Goal: Use online tool/utility: Utilize a website feature to perform a specific function

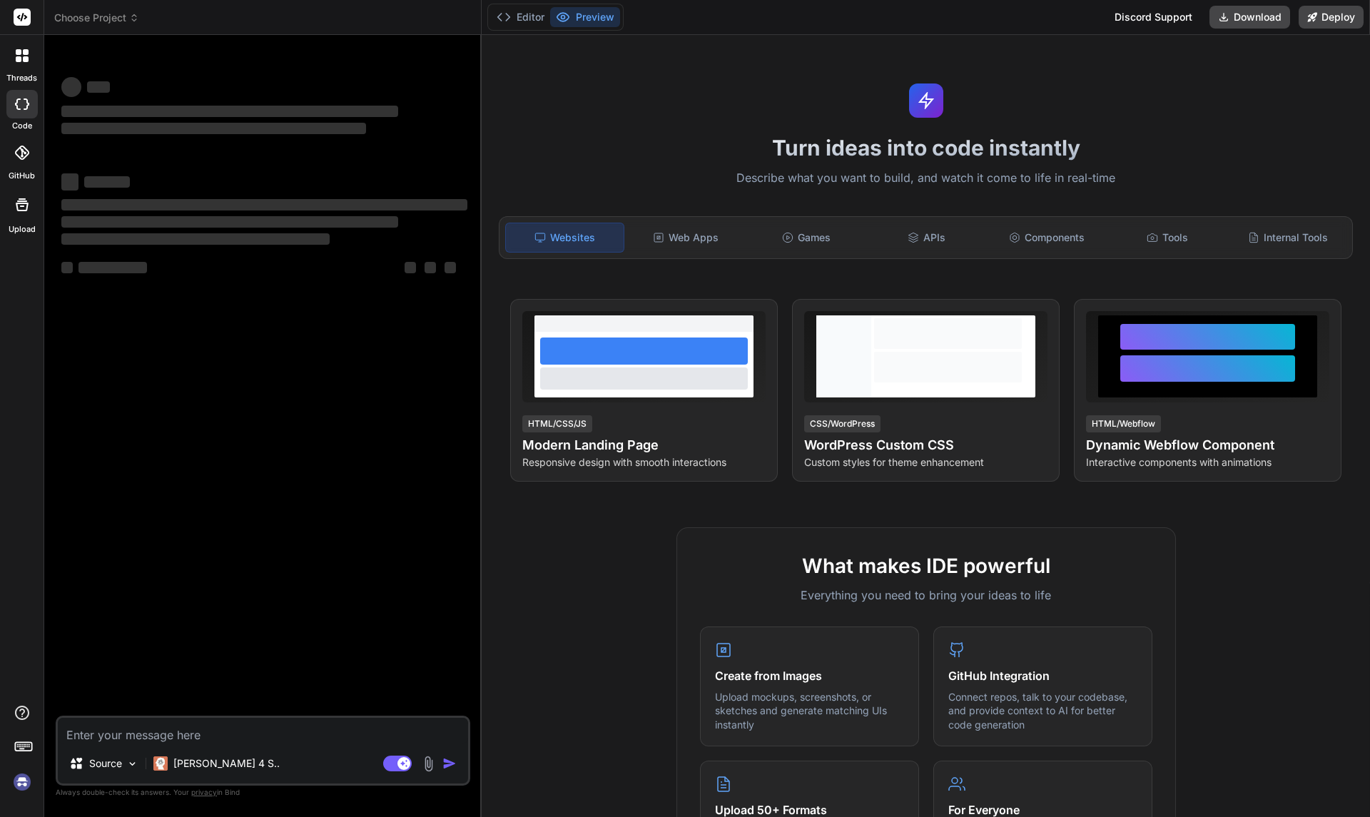
type textarea "x"
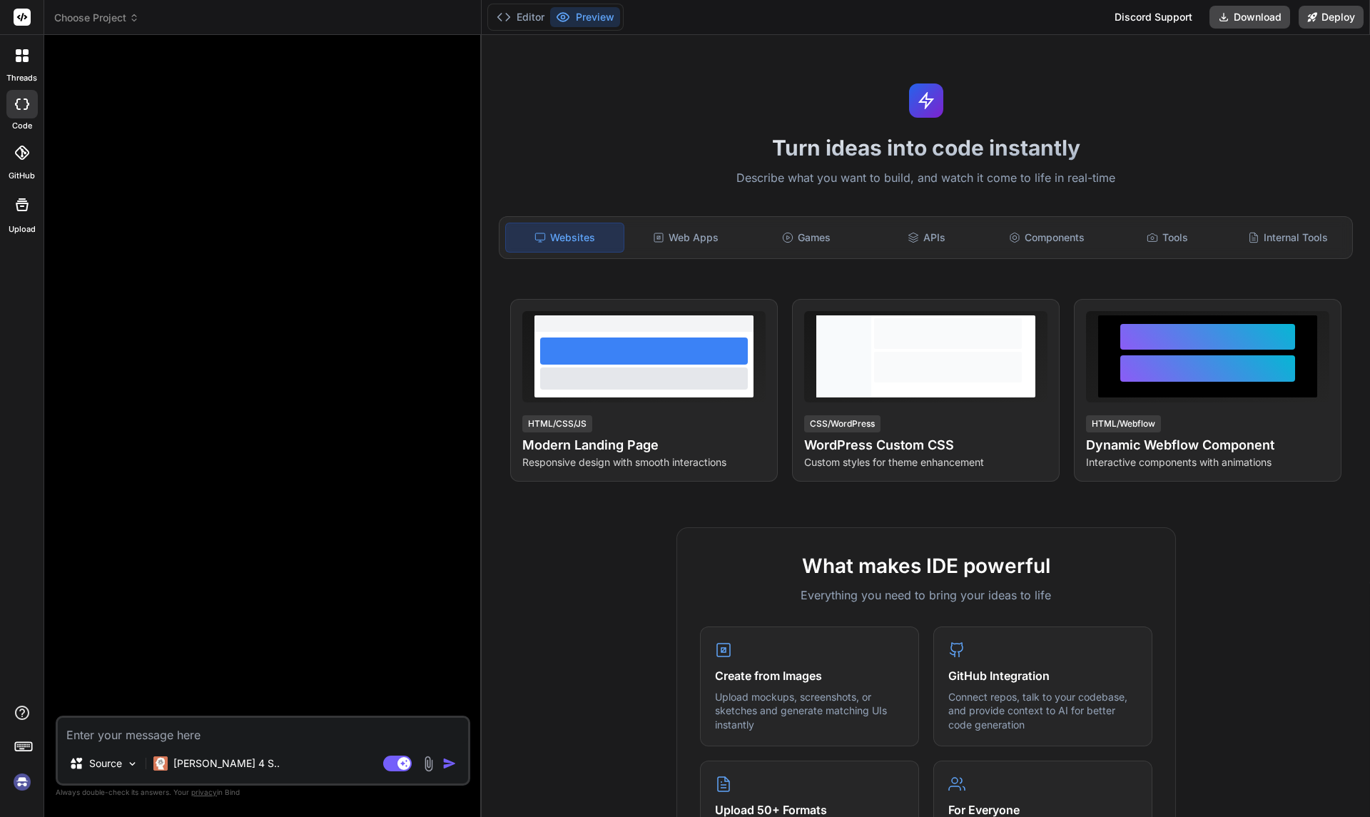
click at [193, 728] on textarea at bounding box center [263, 731] width 410 height 26
paste textarea "Create an Study Designer app that let's the clinical scientist create different…"
type textarea "Create an Study Designer app that let's the clinical scientist create different…"
type textarea "x"
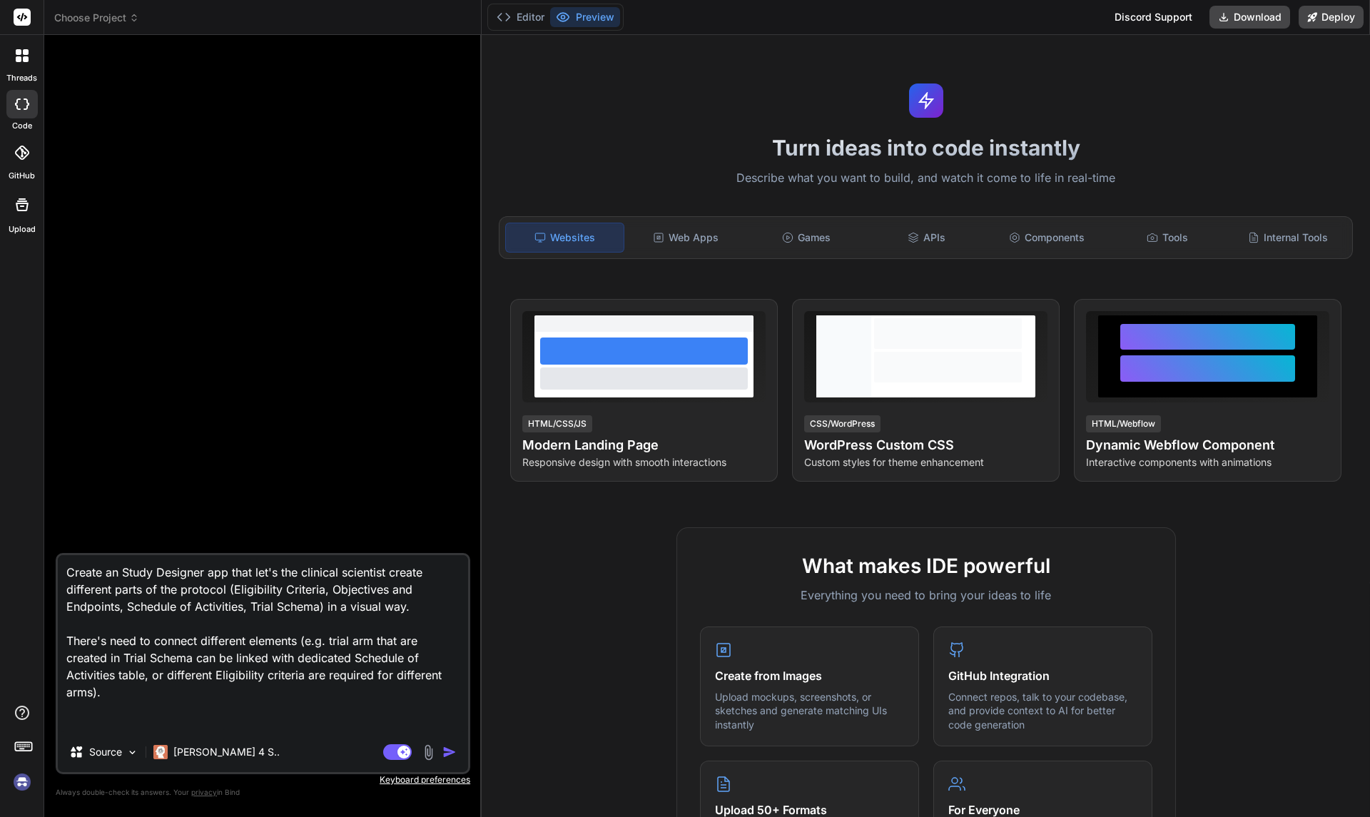
type textarea "Create an Study Designer app that let's the clinical scientist create different…"
type textarea "x"
type textarea "Create an Study Designer app that let's the clinical scientist create different…"
type textarea "x"
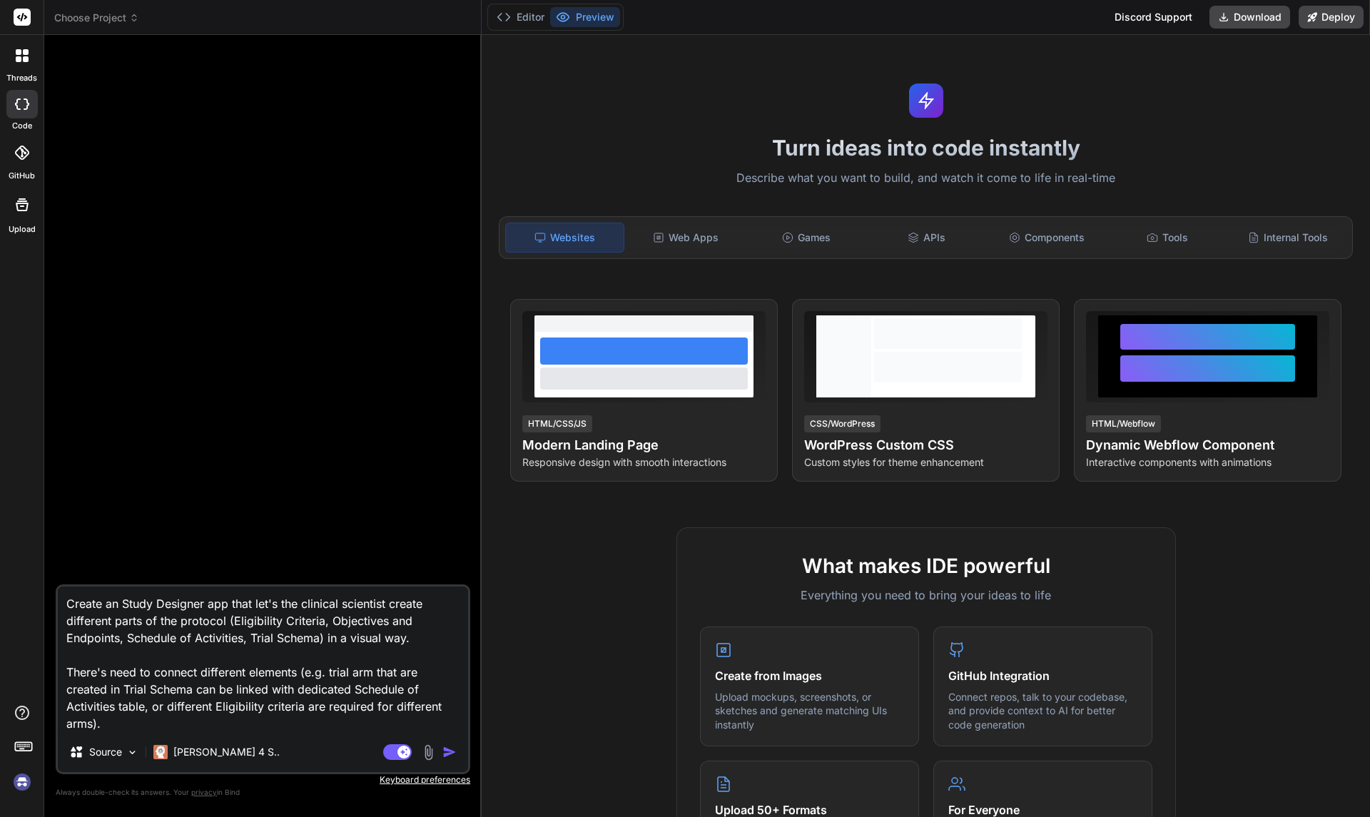
type textarea "Create an Study Designer app that let's the clinical scientist create different…"
click at [448, 749] on img "button" at bounding box center [449, 752] width 14 height 14
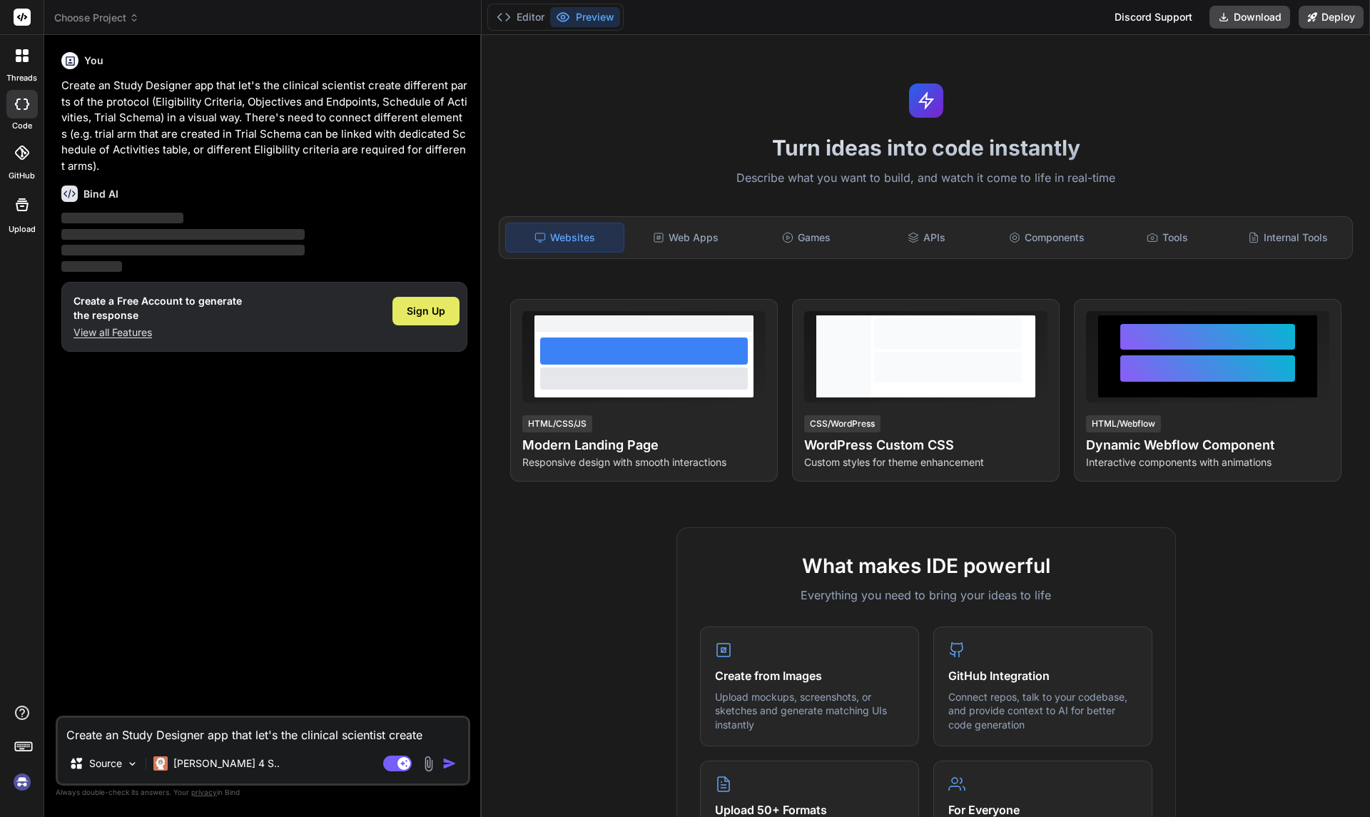
click at [436, 315] on span "Sign Up" at bounding box center [426, 311] width 39 height 14
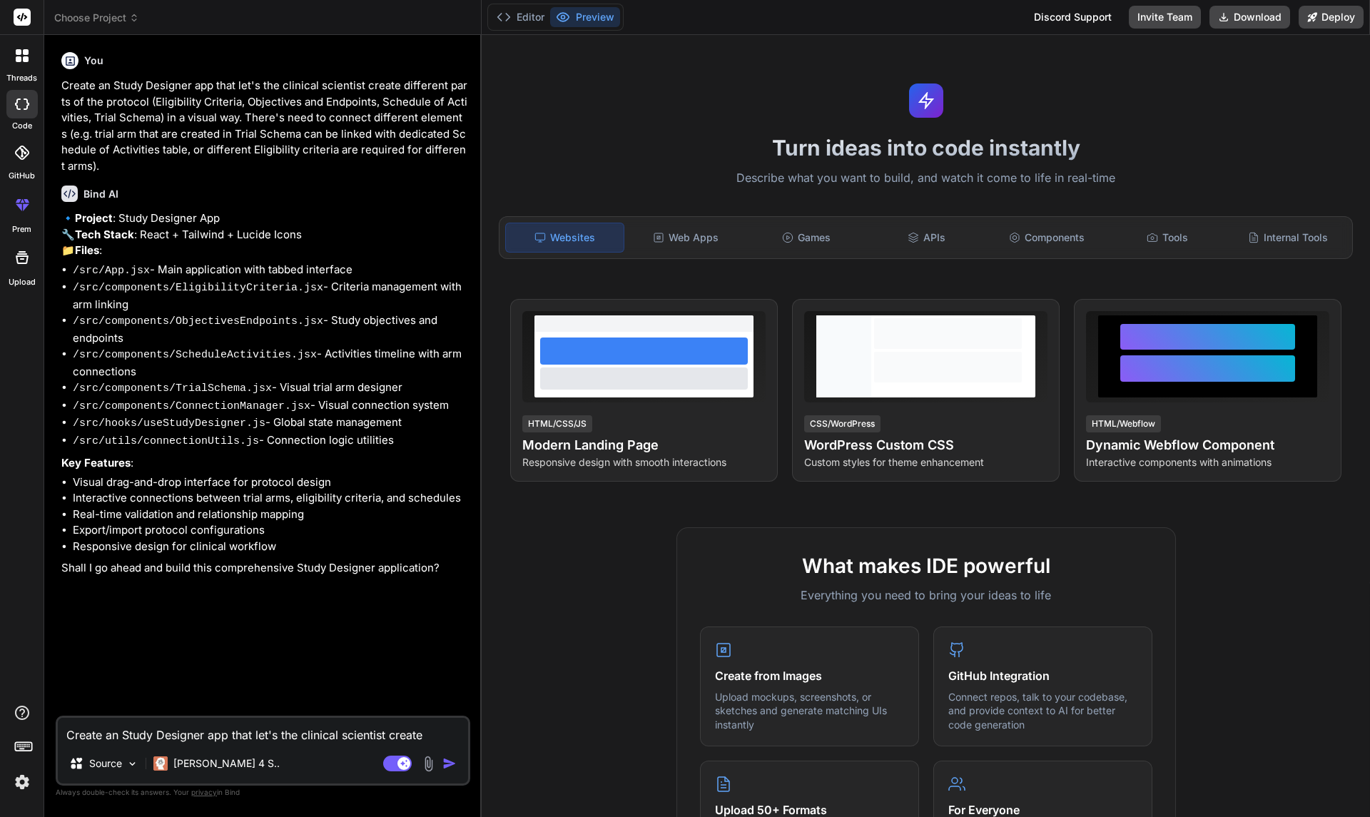
type textarea "x"
click at [171, 188] on div "Bind AI" at bounding box center [264, 193] width 406 height 16
click at [449, 765] on img "button" at bounding box center [449, 763] width 14 height 14
click at [342, 740] on textarea "Create an Study Designer app that let's the clinical scientist create different…" at bounding box center [263, 731] width 410 height 26
type textarea "g"
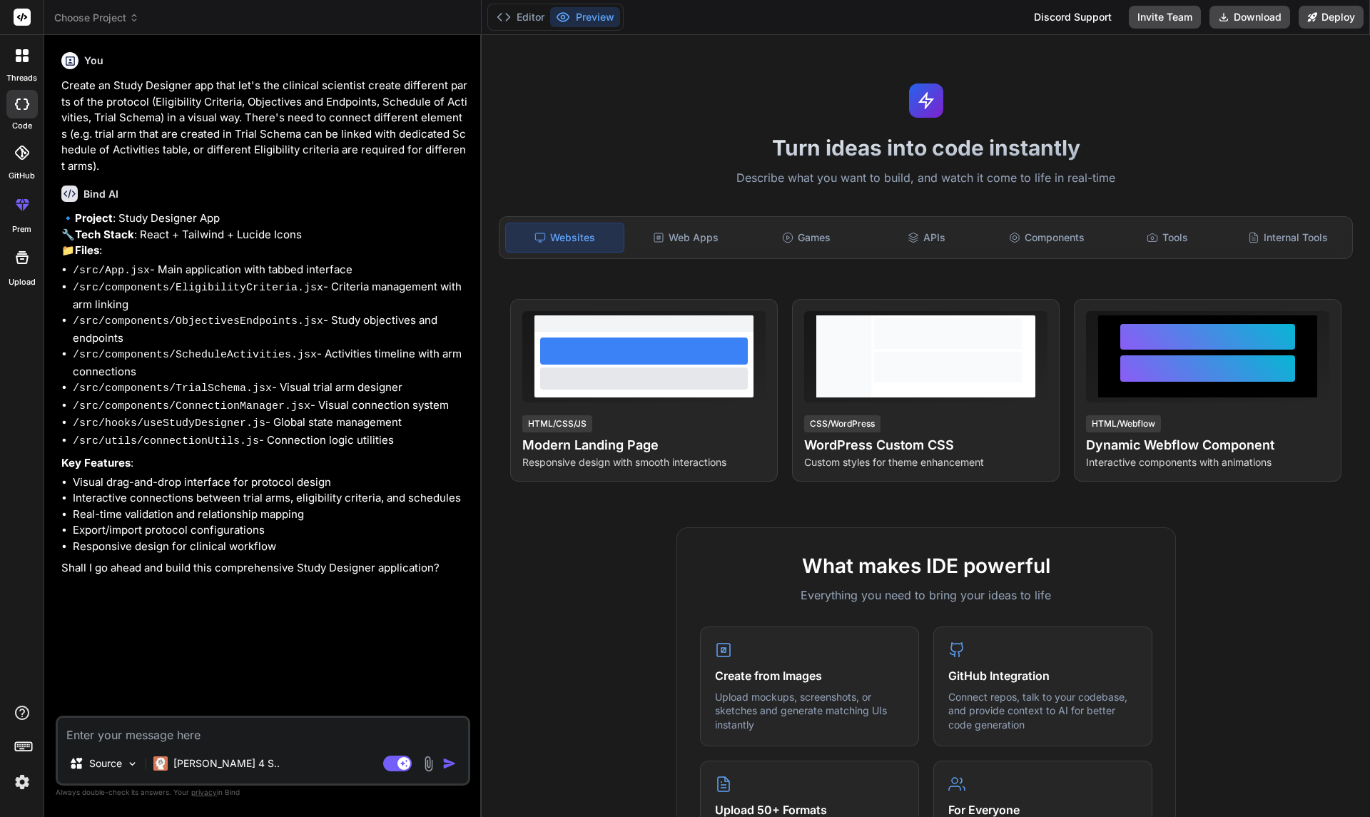
type textarea "x"
type textarea "go"
type textarea "x"
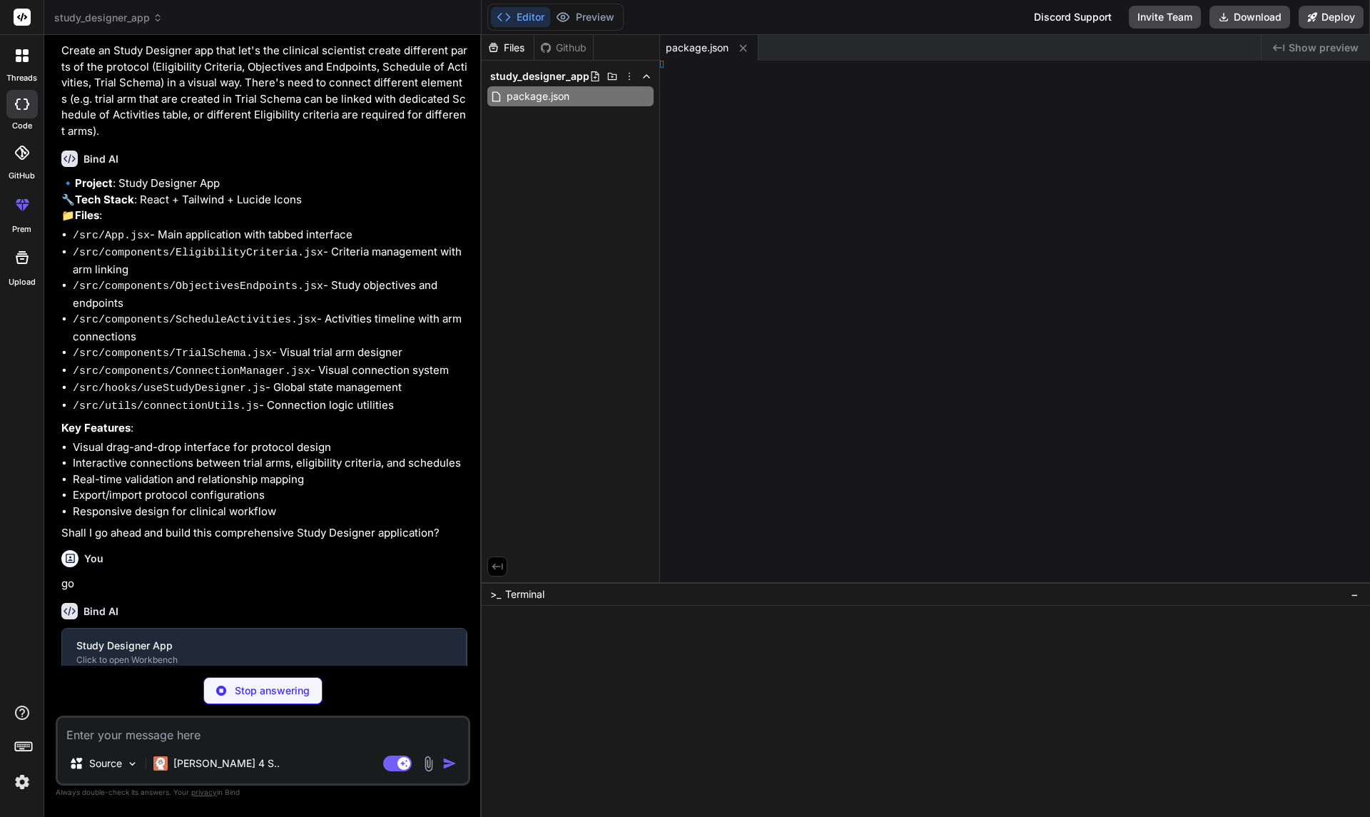
type textarea "x"
type textarea "ct()], })"
type textarea "x"
type textarea "}"
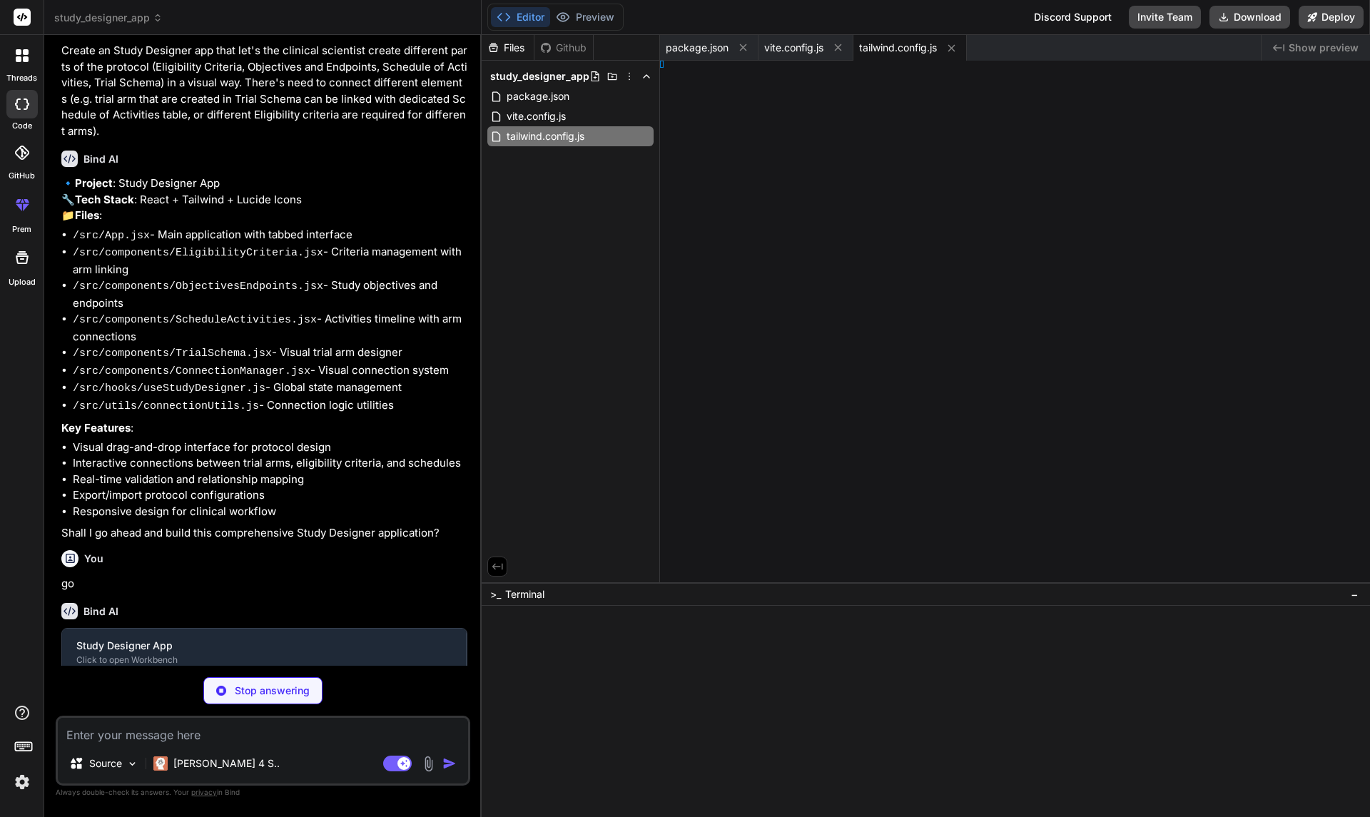
type textarea "x"
type textarea "}, }"
type textarea "x"
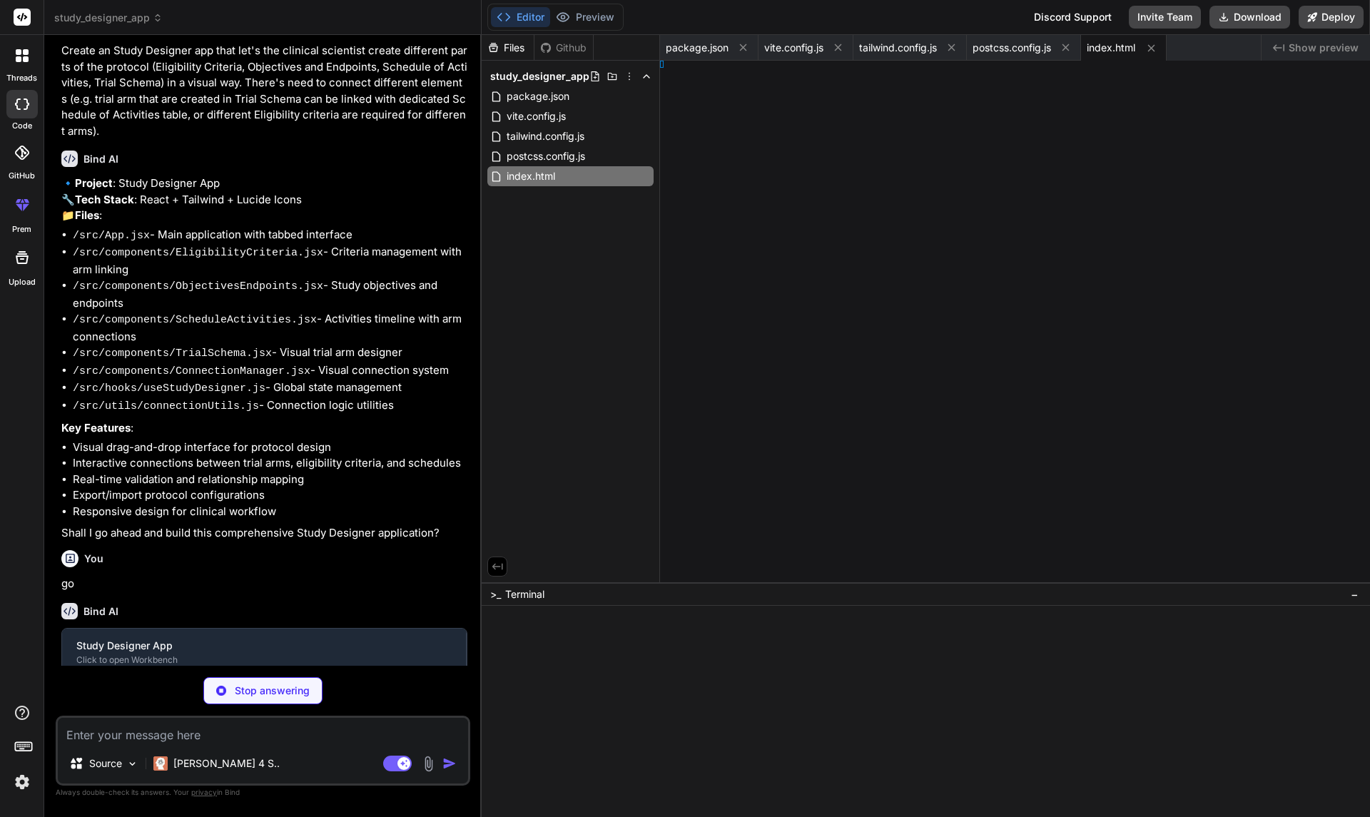
type textarea "x"
type textarea "ode>, )"
type textarea "x"
type textarea "82f6; }"
type textarea "x"
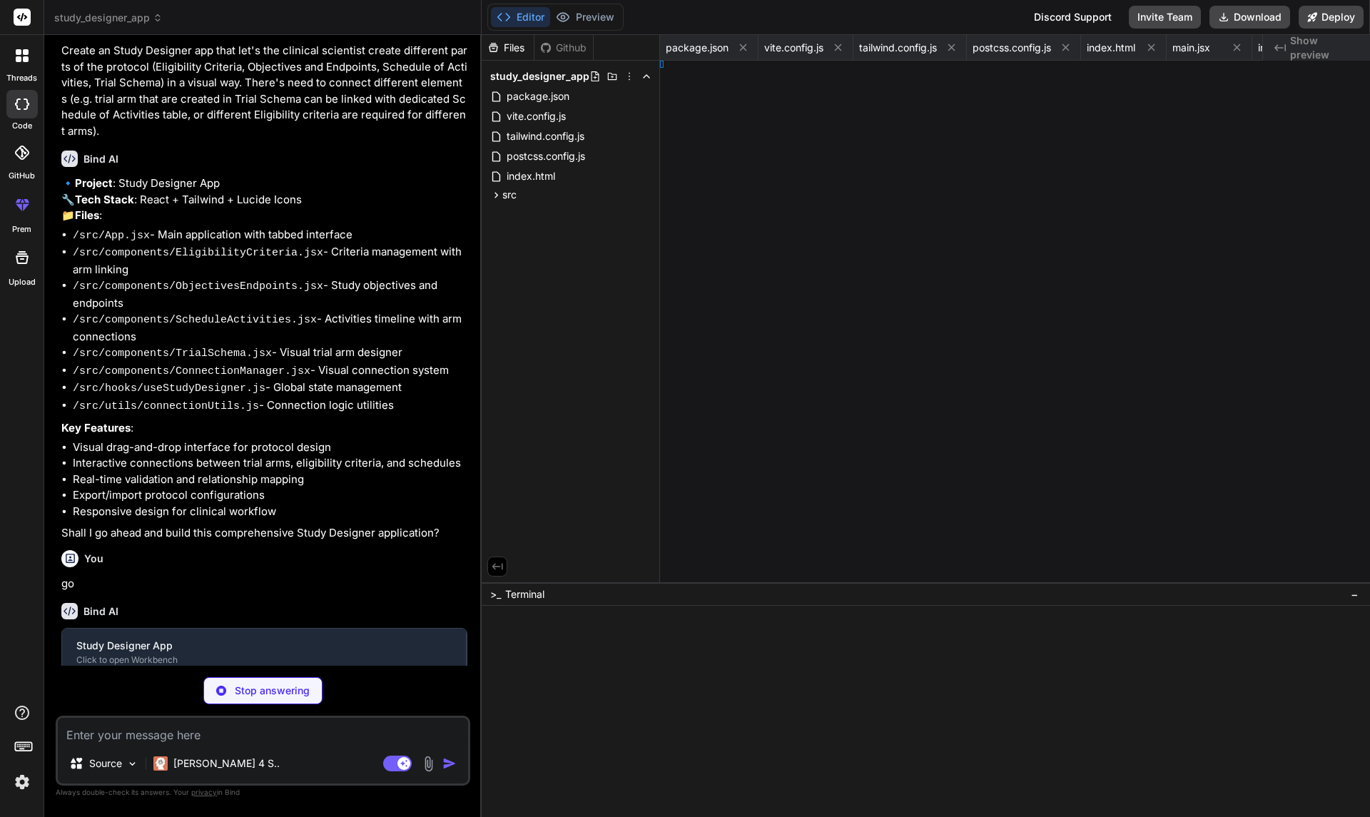
type textarea "x"
type textarea "context; }"
type textarea "x"
type textarea "iteria;"
type textarea "x"
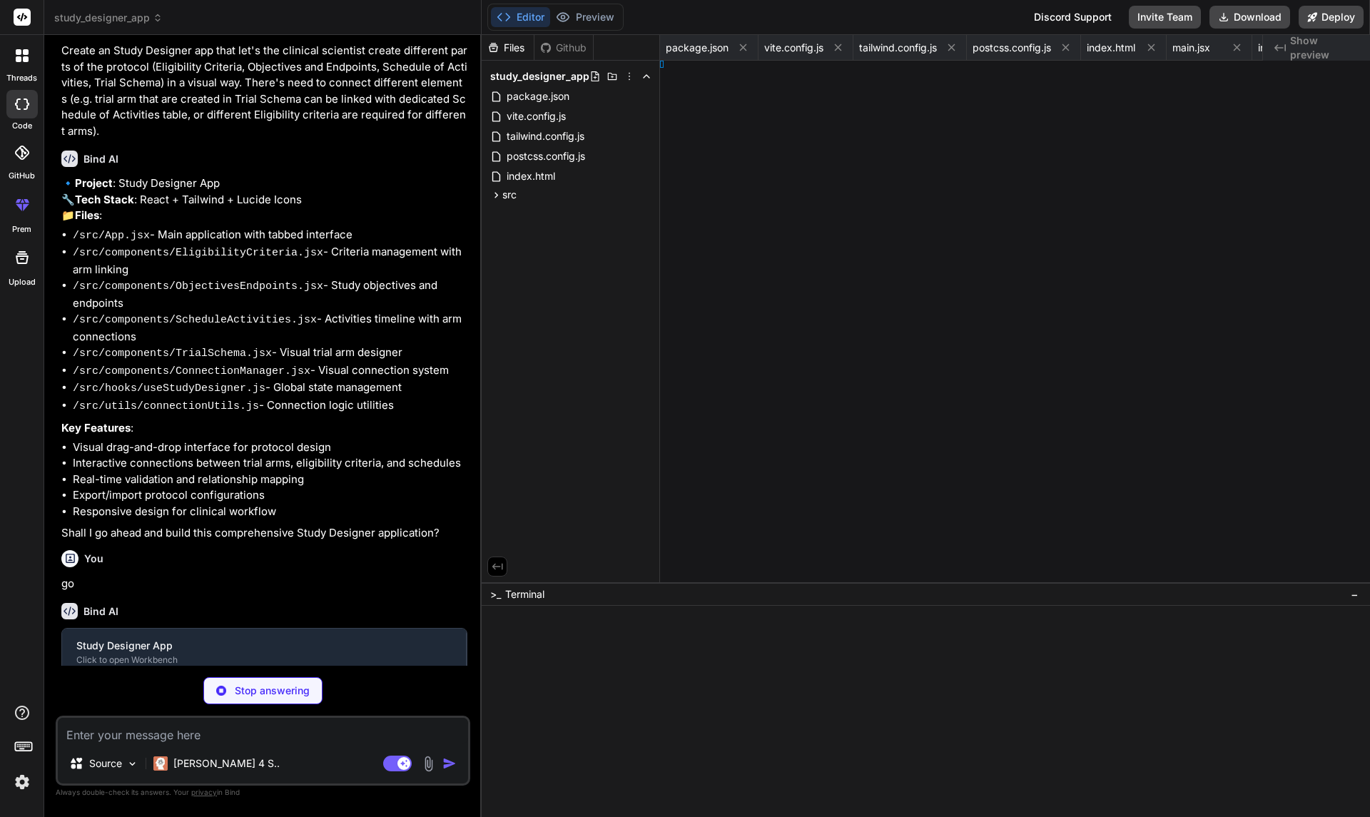
type textarea "oints;"
type textarea "x"
type textarea "} export default ObjectivesEndpoints;"
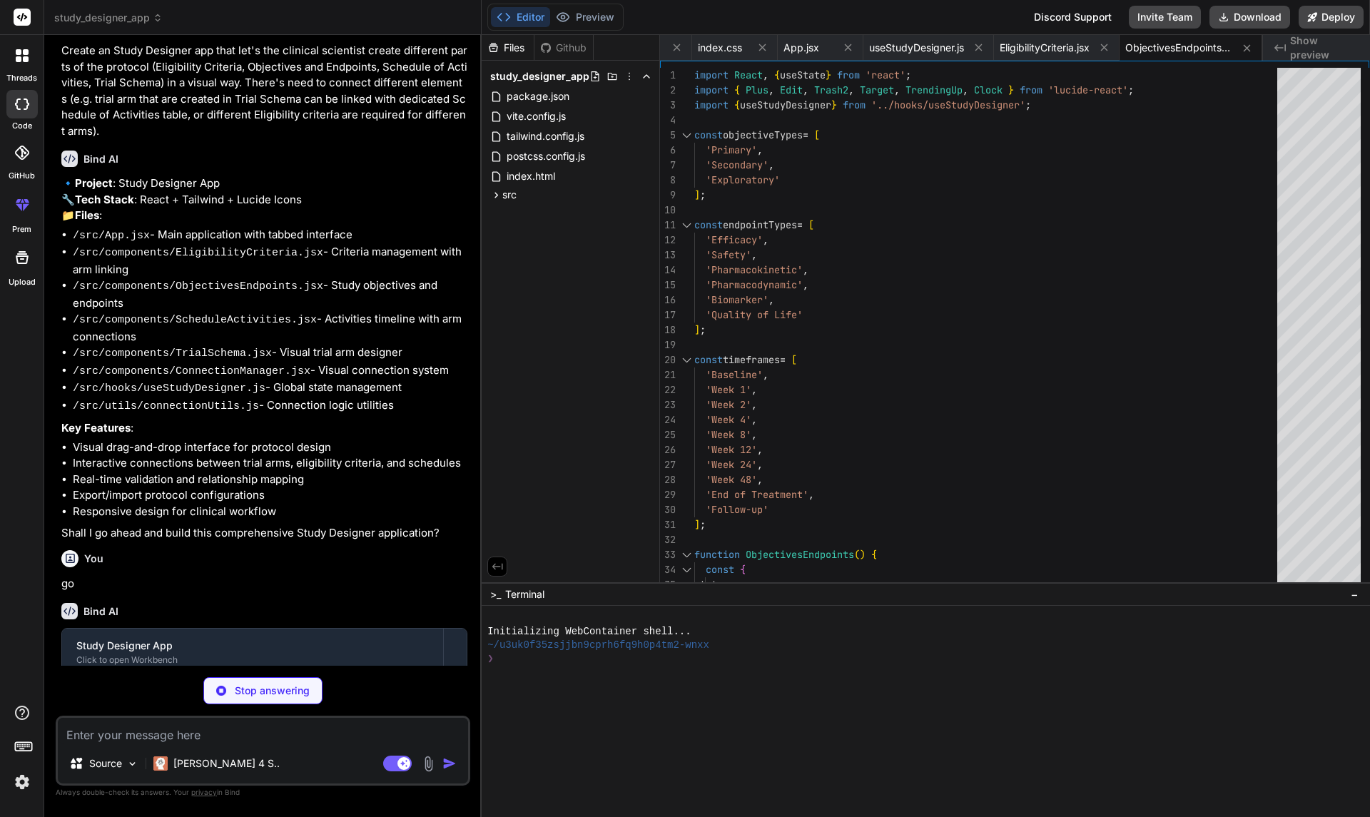
type textarea "x"
type textarea ")} </div> </div> ); } export default ScheduleActivities;"
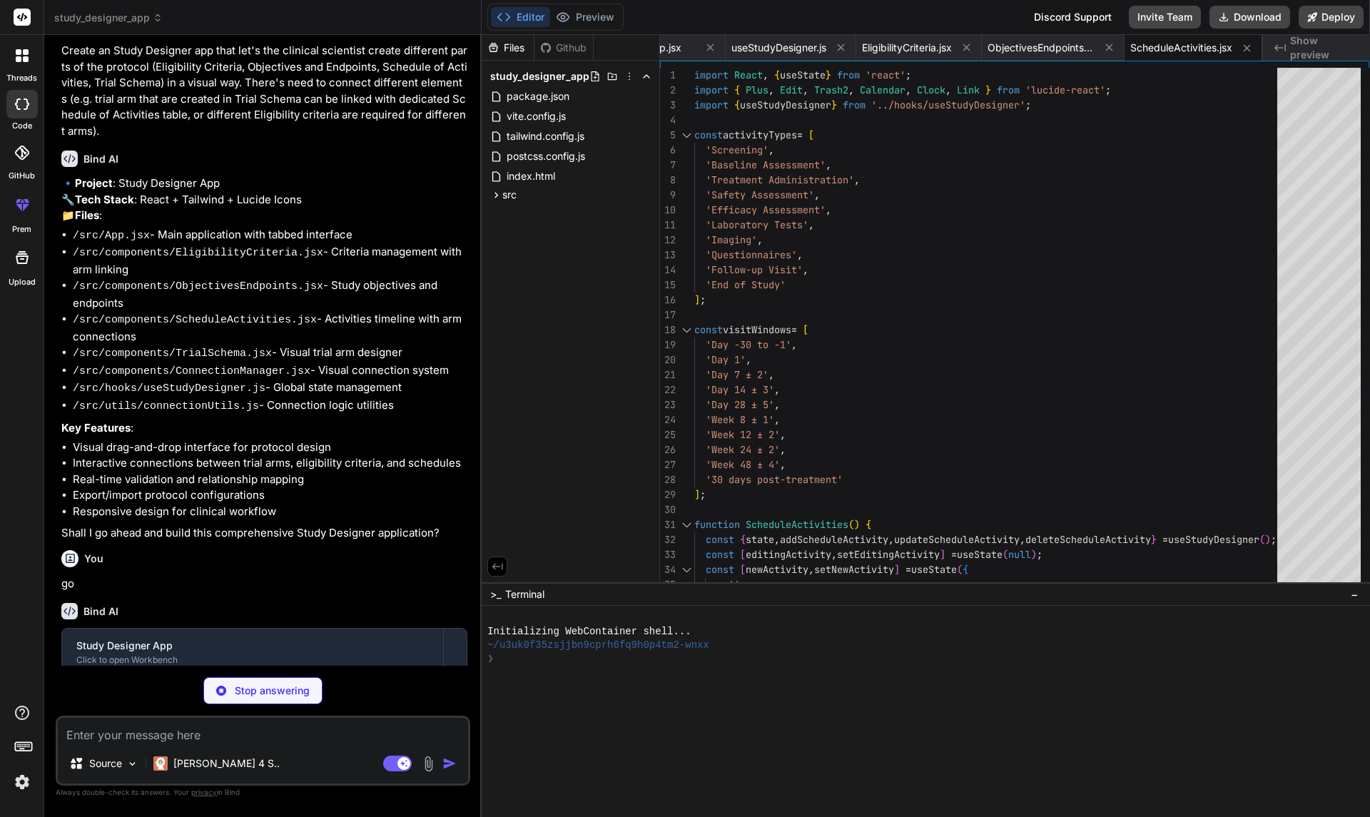
type textarea "x"
type textarea "export default TrialSchema;"
type textarea "x"
type textarea "} export default ConnectionManager;"
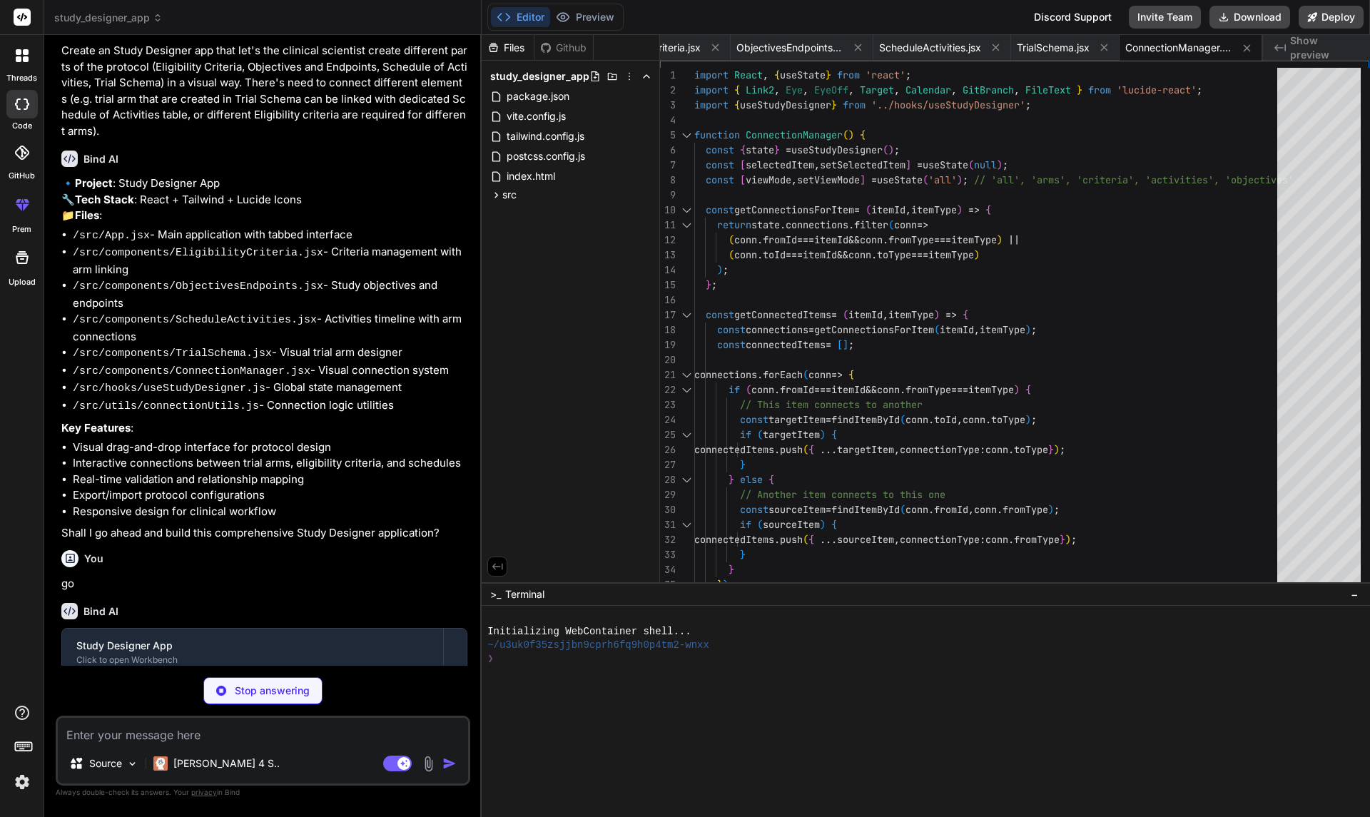
type textarea "x"
type textarea "}, {}) } }; }"
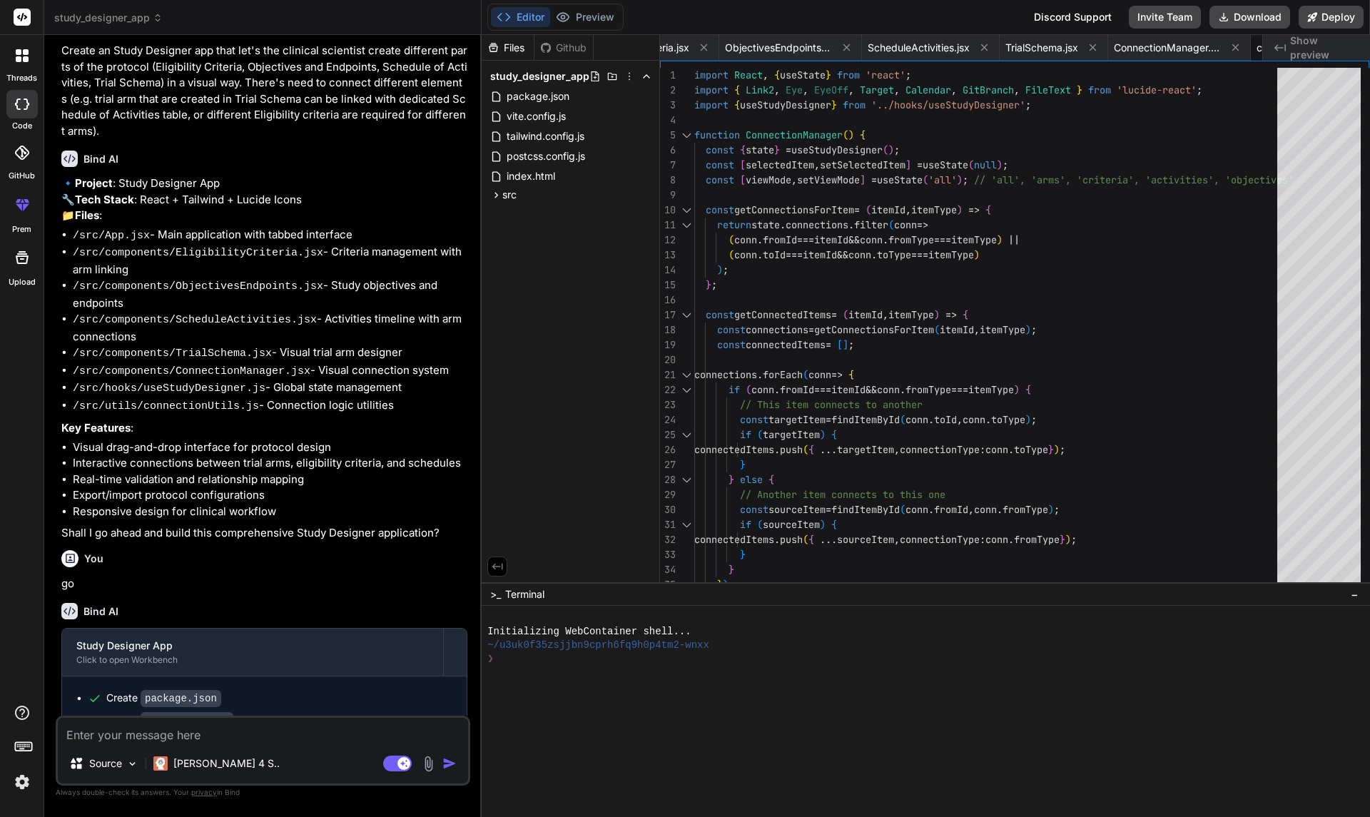
type textarea "x"
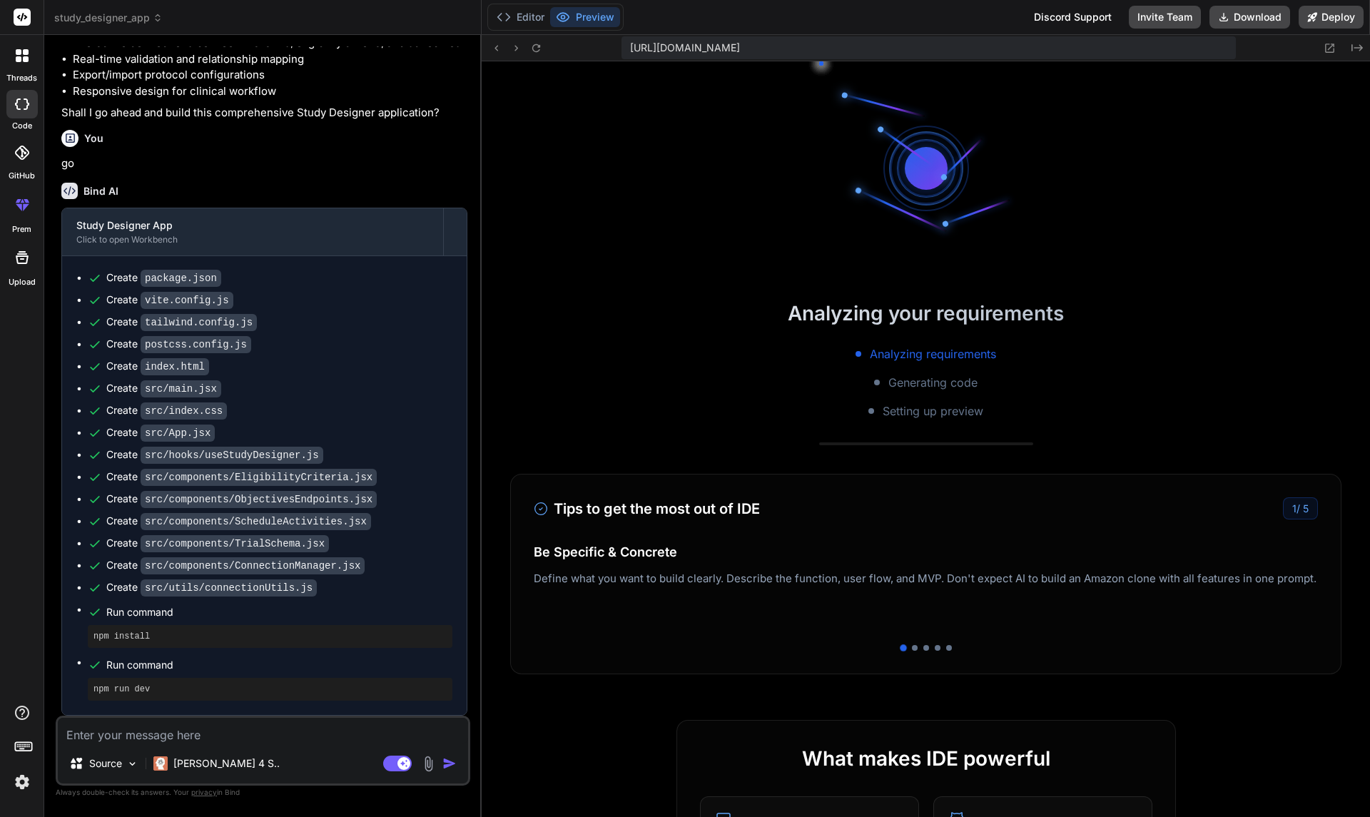
scroll to position [407, 0]
click at [591, 18] on button "Preview" at bounding box center [585, 17] width 70 height 20
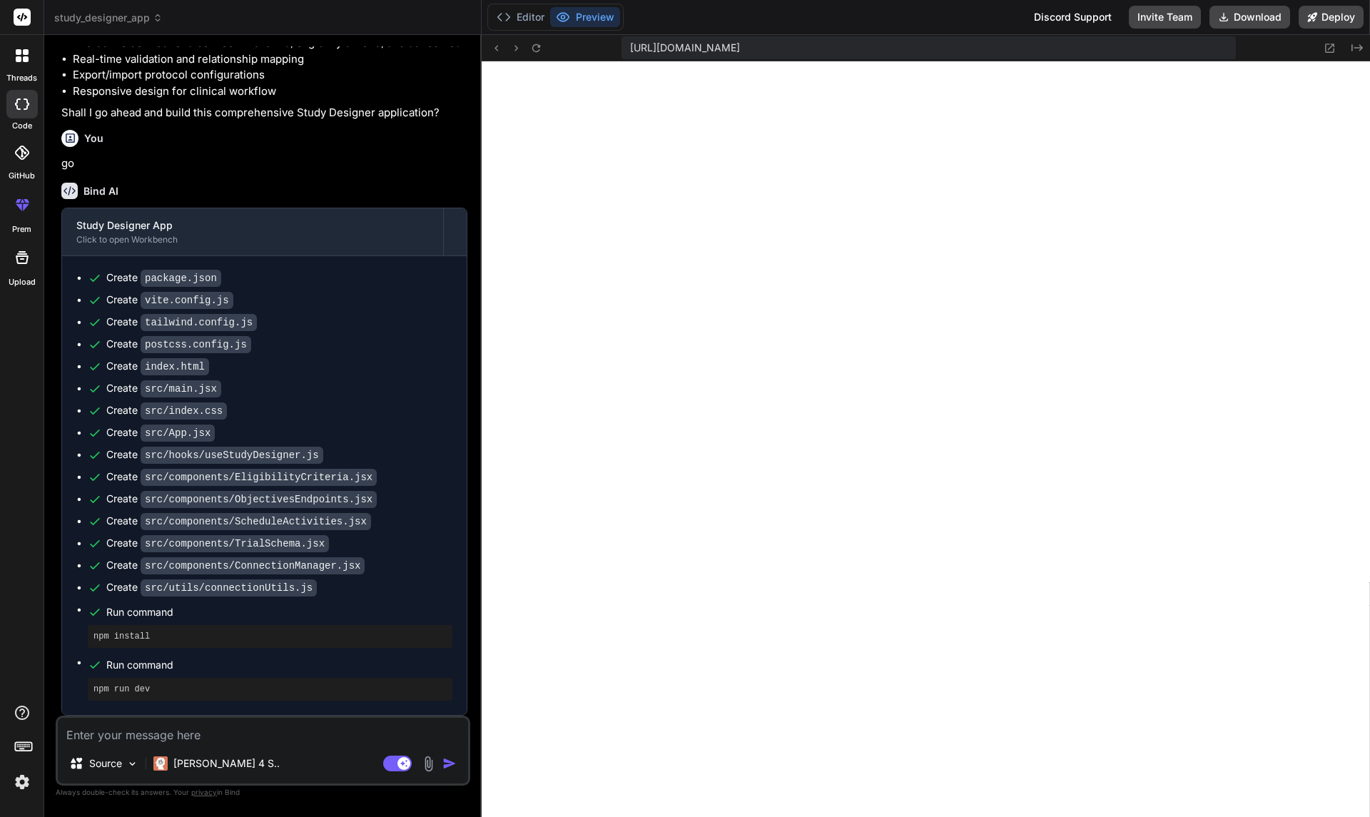
scroll to position [1016, 0]
click at [223, 735] on textarea at bounding box center [263, 731] width 410 height 26
type textarea "P"
type textarea "x"
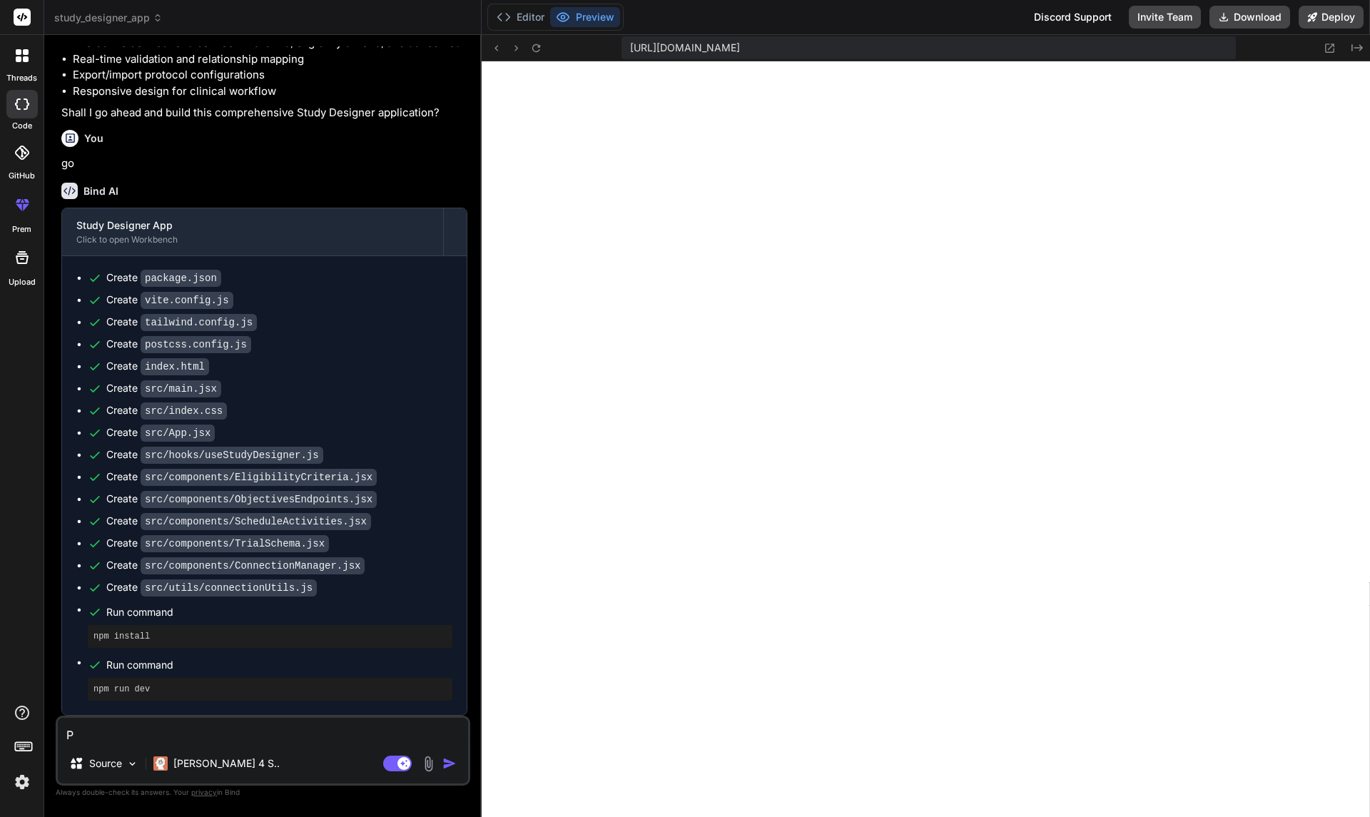
type textarea "Pr"
type textarea "x"
type textarea "Pre"
type textarea "x"
type textarea "Prev"
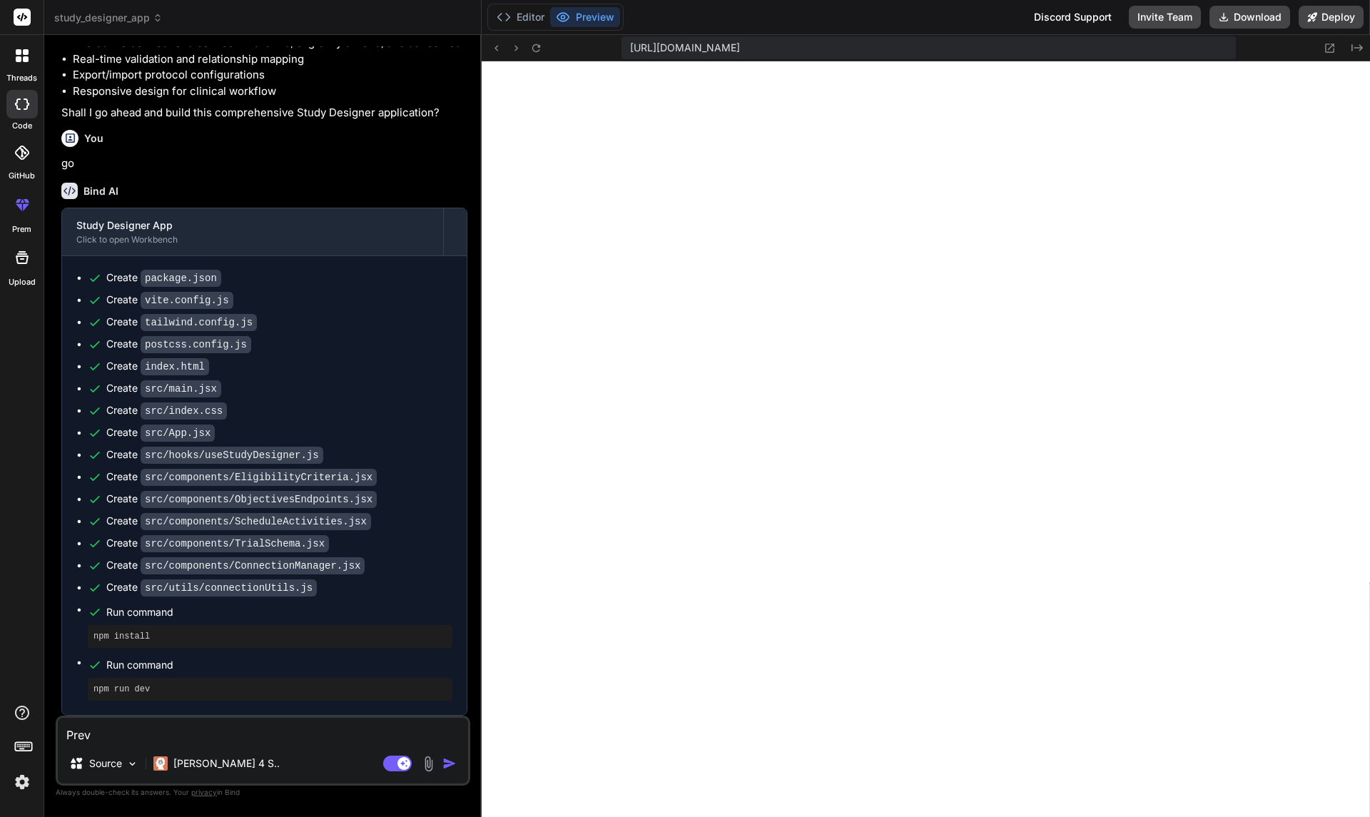
type textarea "x"
type textarea "Previ"
type textarea "x"
type textarea "Previe"
type textarea "x"
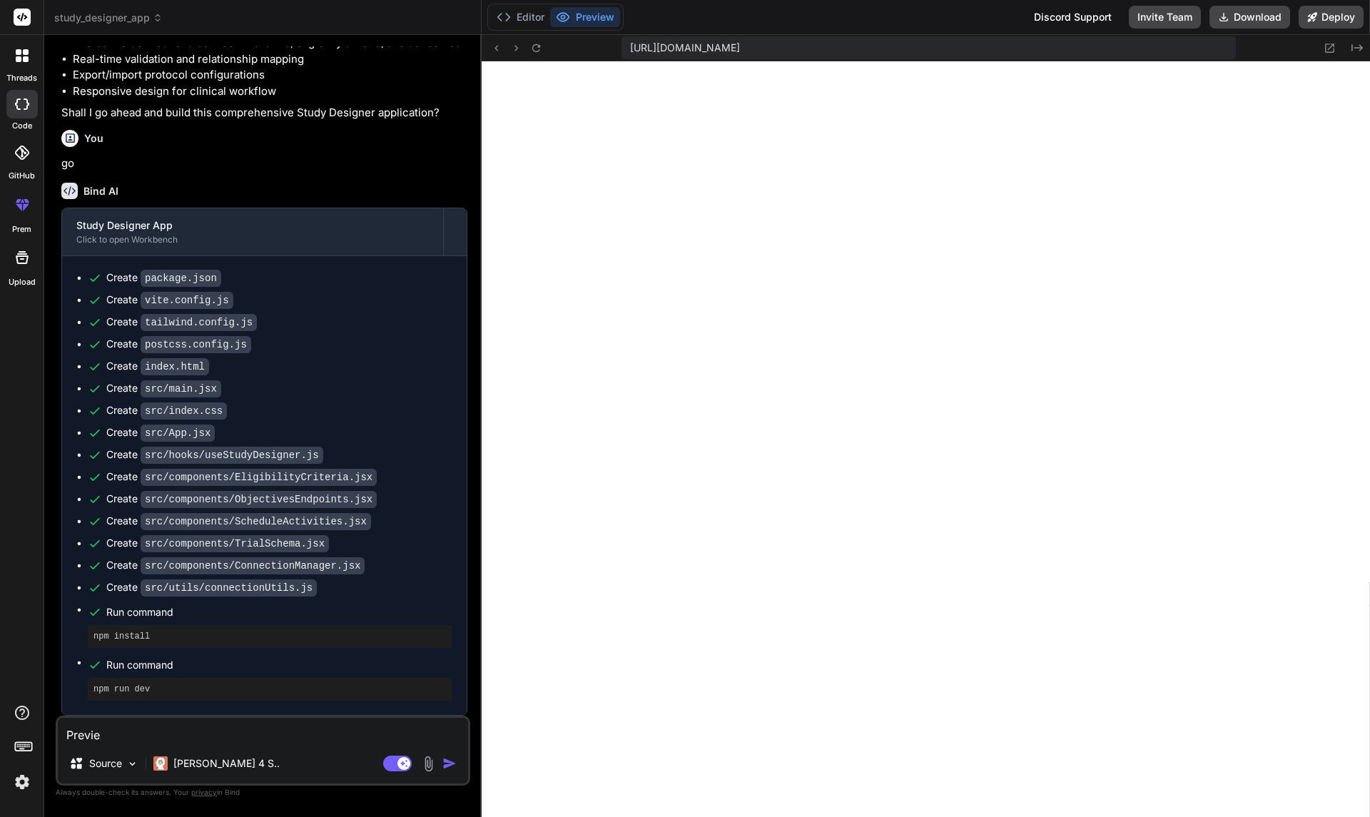
type textarea "Preview"
type textarea "x"
type textarea "Preview"
type textarea "x"
type textarea "Preview i"
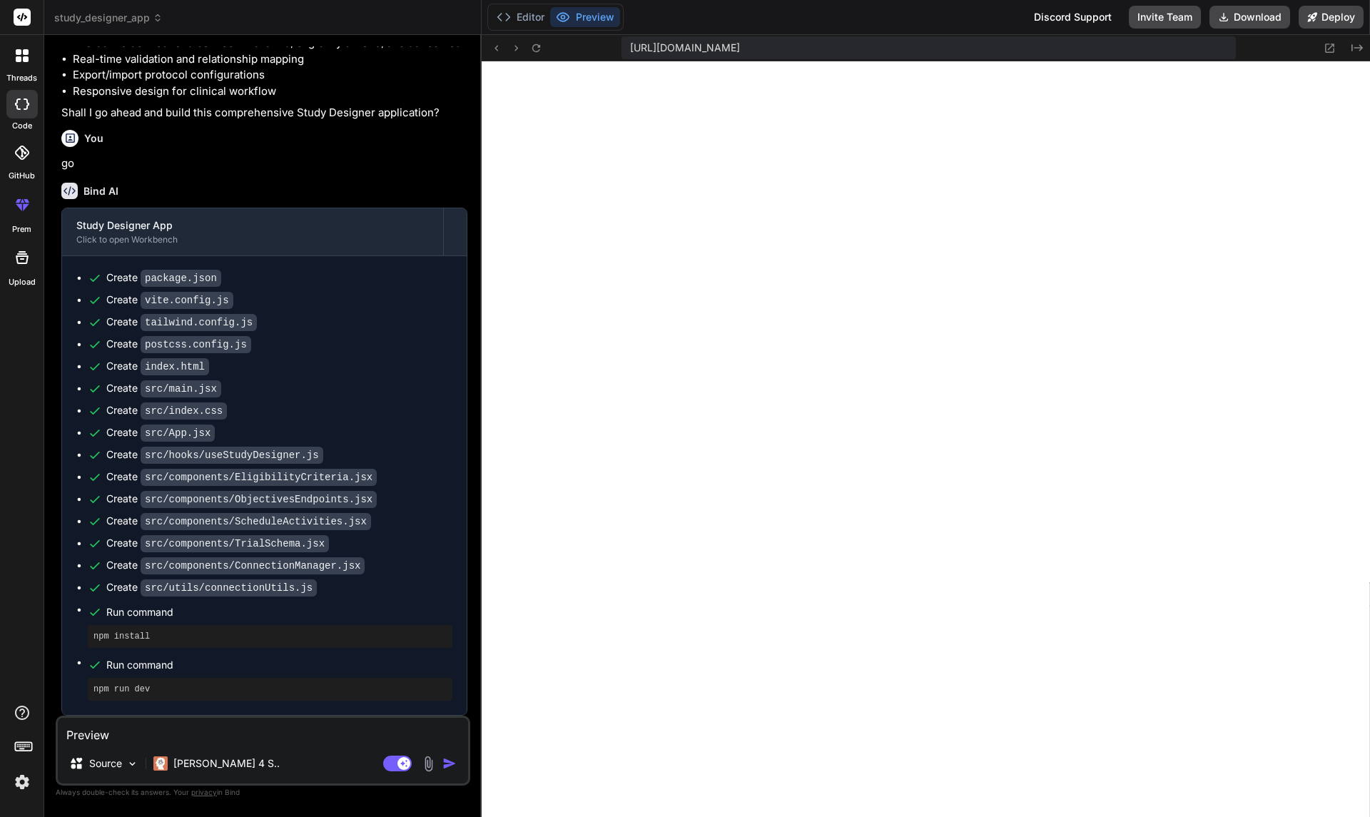
type textarea "x"
type textarea "Preview is"
type textarea "x"
type textarea "Preview is"
type textarea "x"
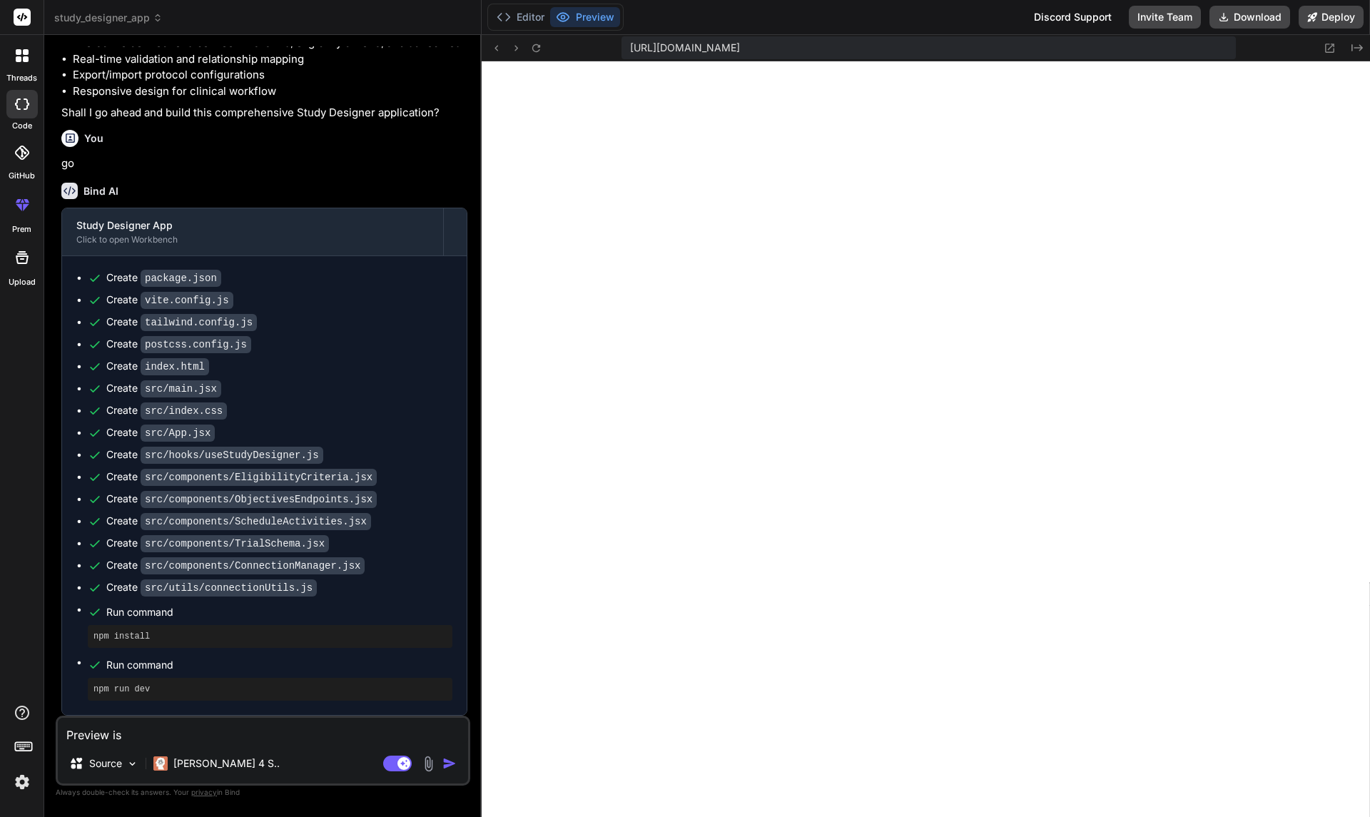
type textarea "Preview is n"
type textarea "x"
type textarea "Preview is no"
type textarea "x"
type textarea "Preview is not"
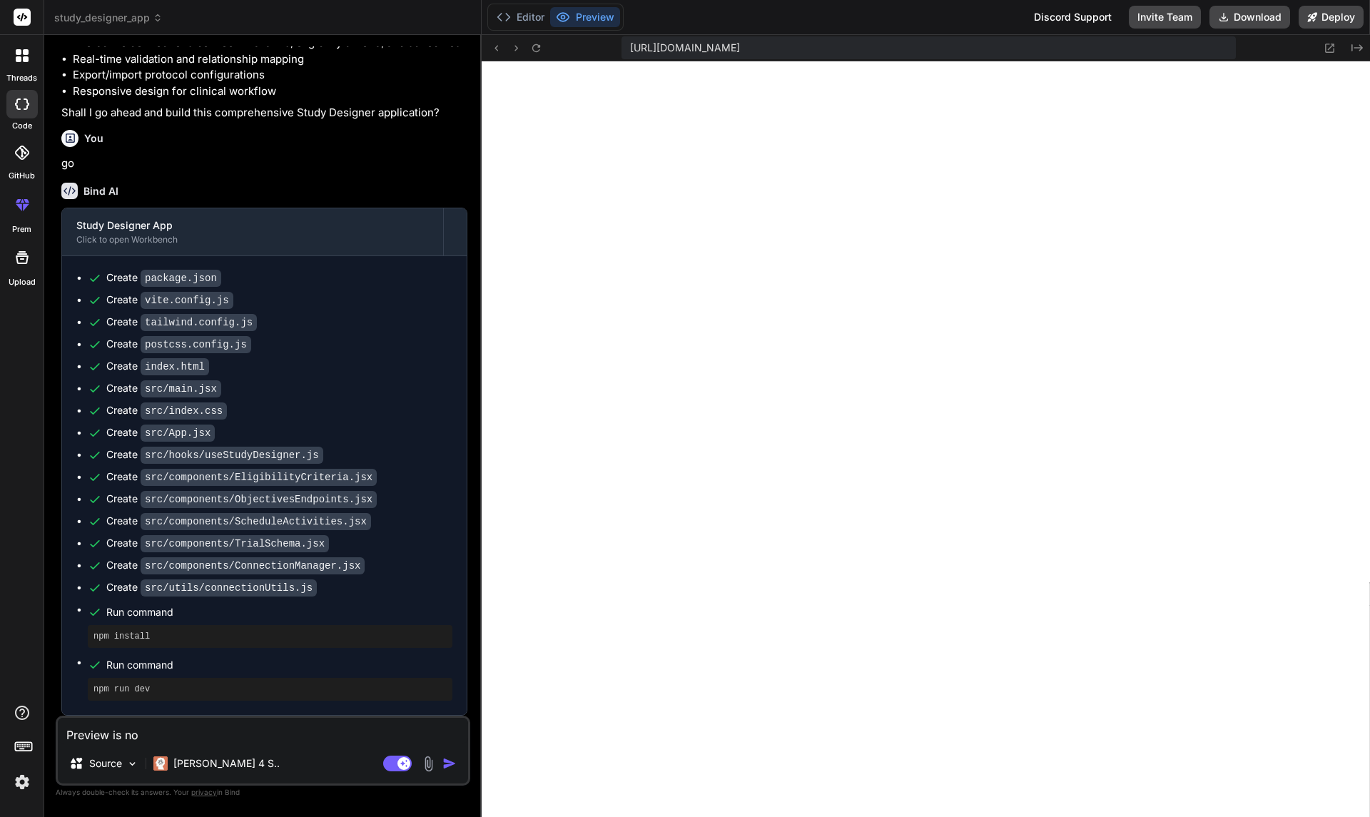
type textarea "x"
type textarea "Preview is not"
type textarea "x"
type textarea "Preview is not w"
type textarea "x"
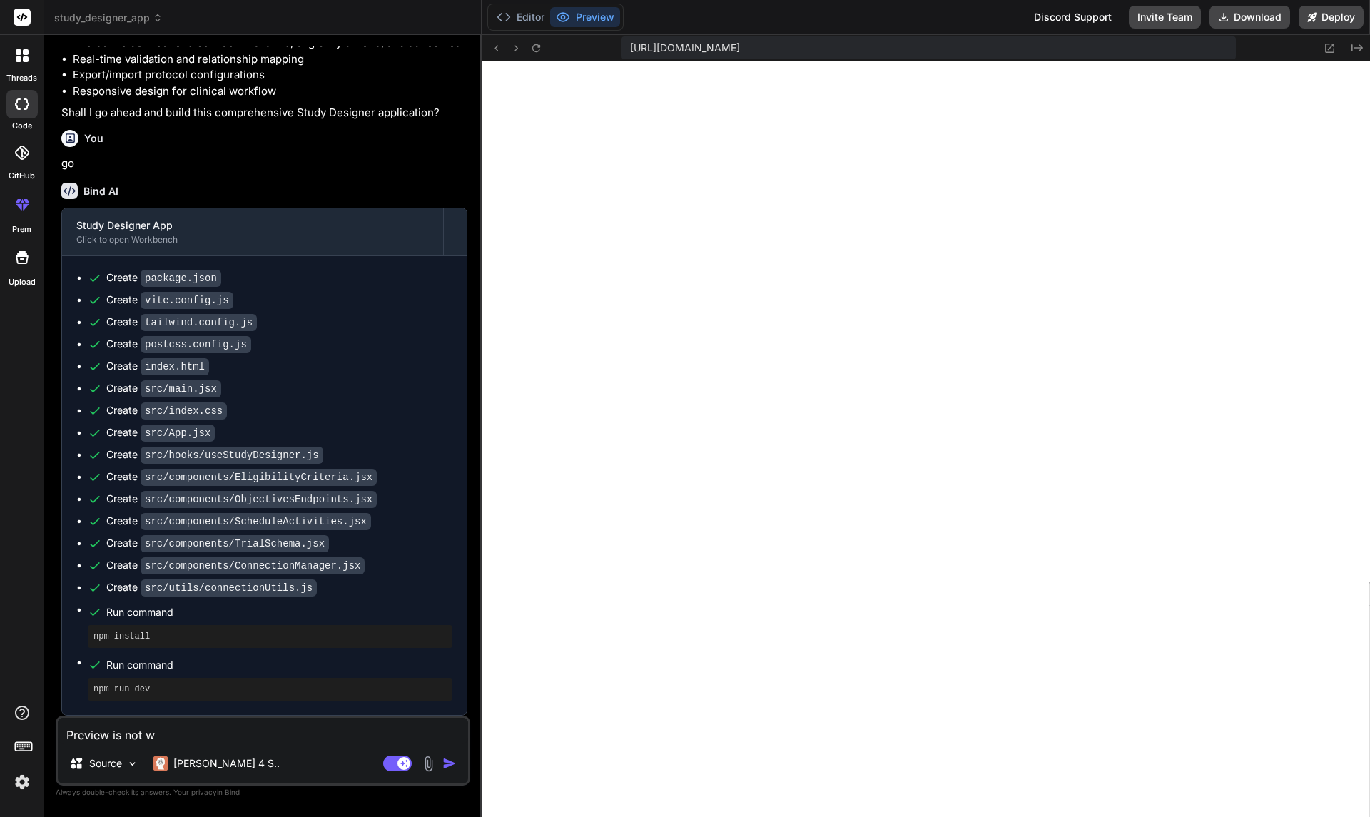
type textarea "Preview is not wo"
type textarea "x"
type textarea "Preview is not wor"
type textarea "x"
type textarea "Preview is not work"
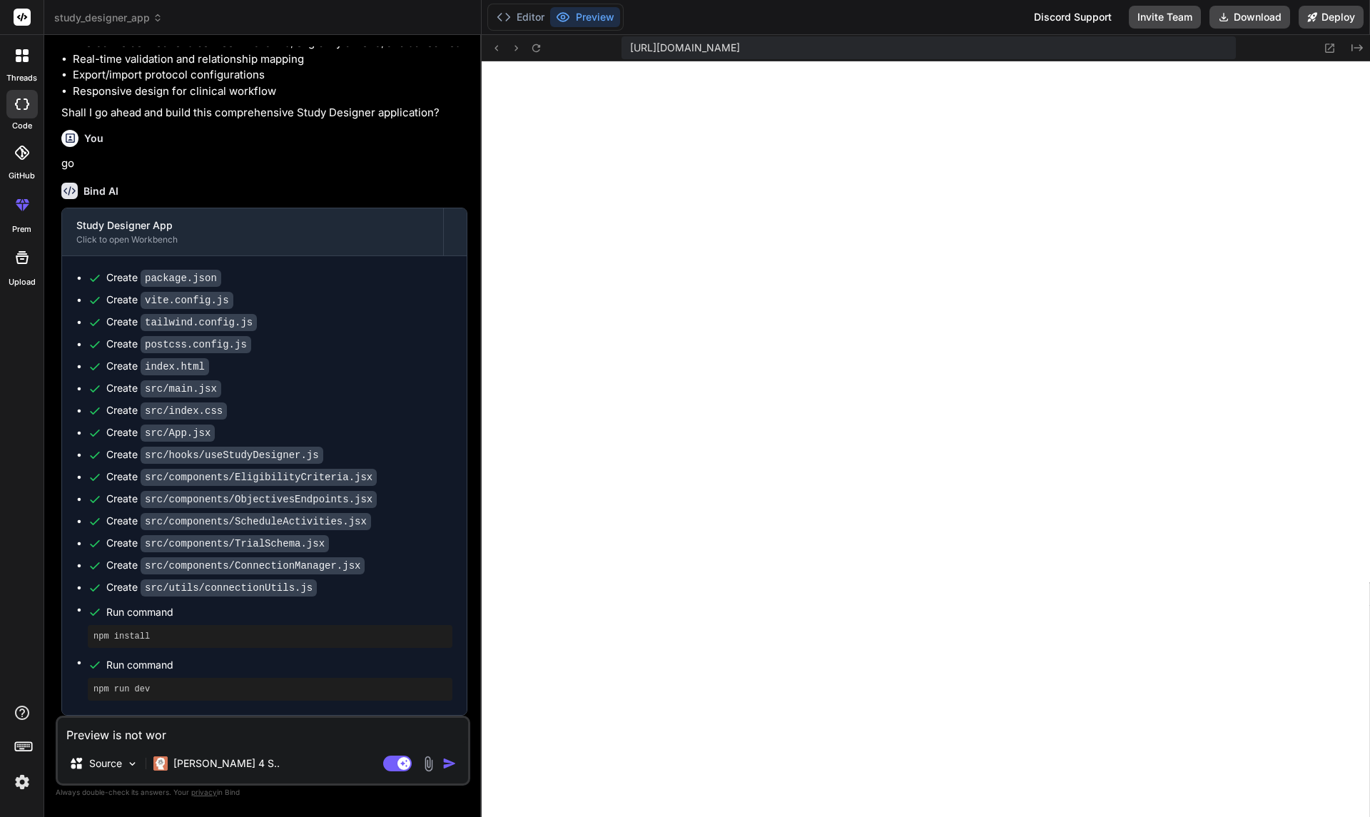
type textarea "x"
type textarea "Preview is not worki"
type textarea "x"
type textarea "Preview is not workin"
type textarea "x"
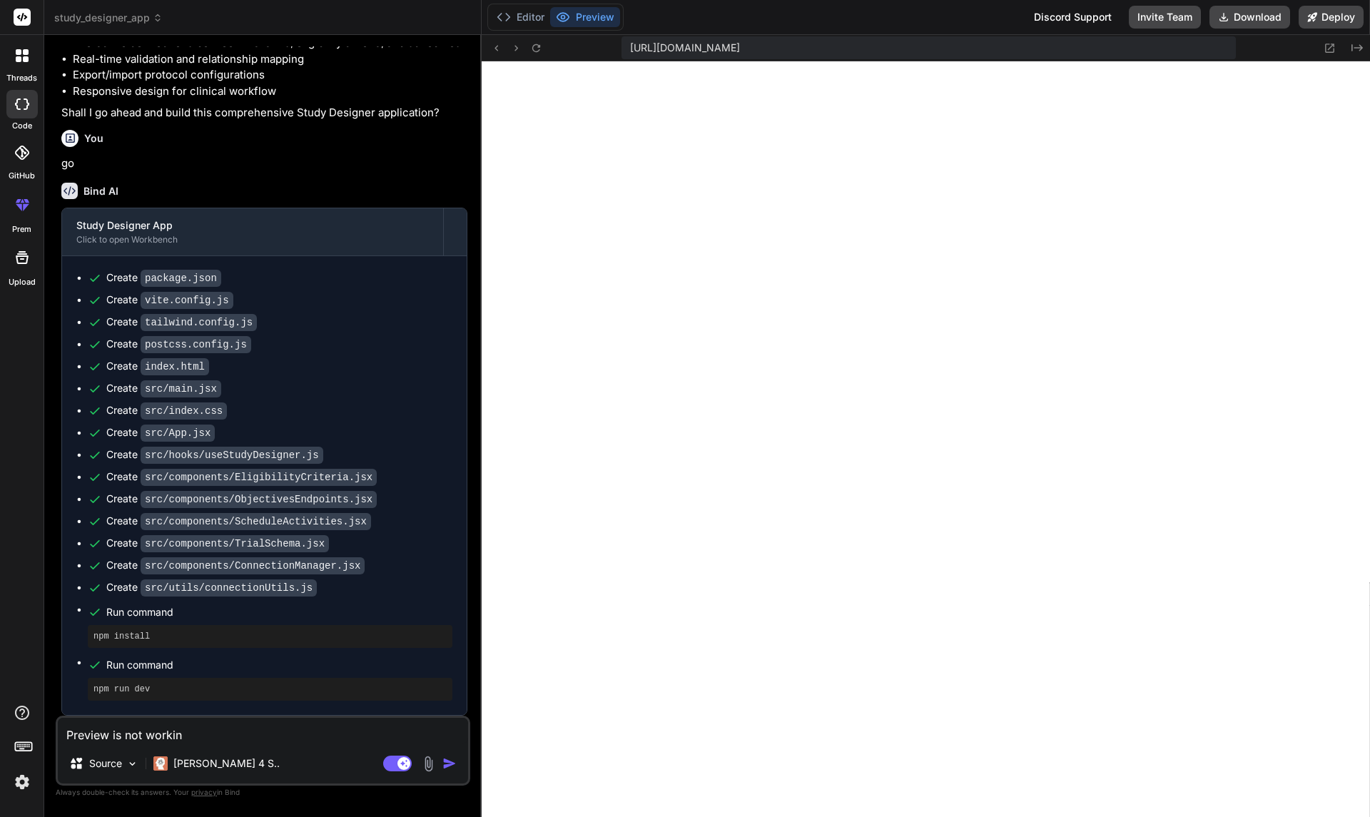
type textarea "Preview is not working"
type textarea "x"
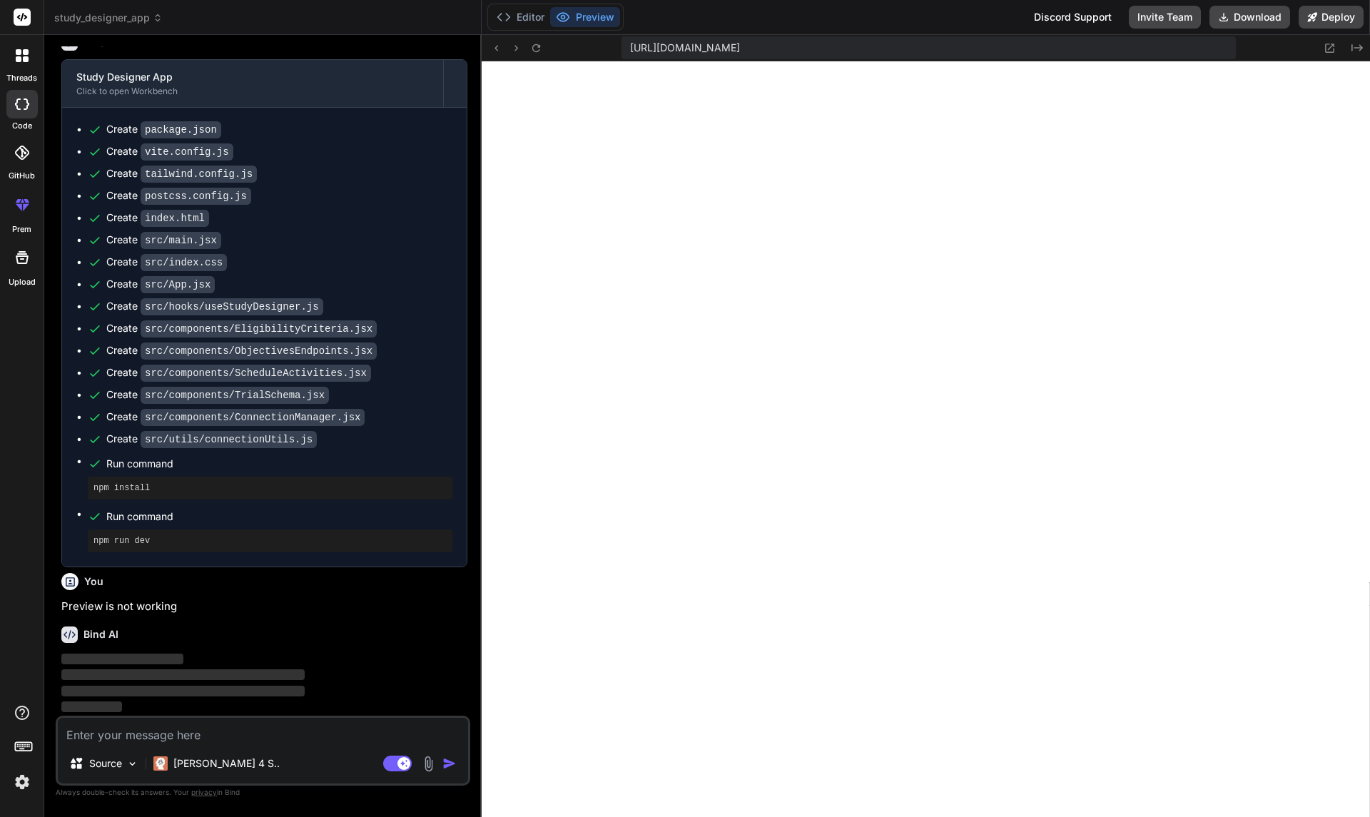
scroll to position [621, 0]
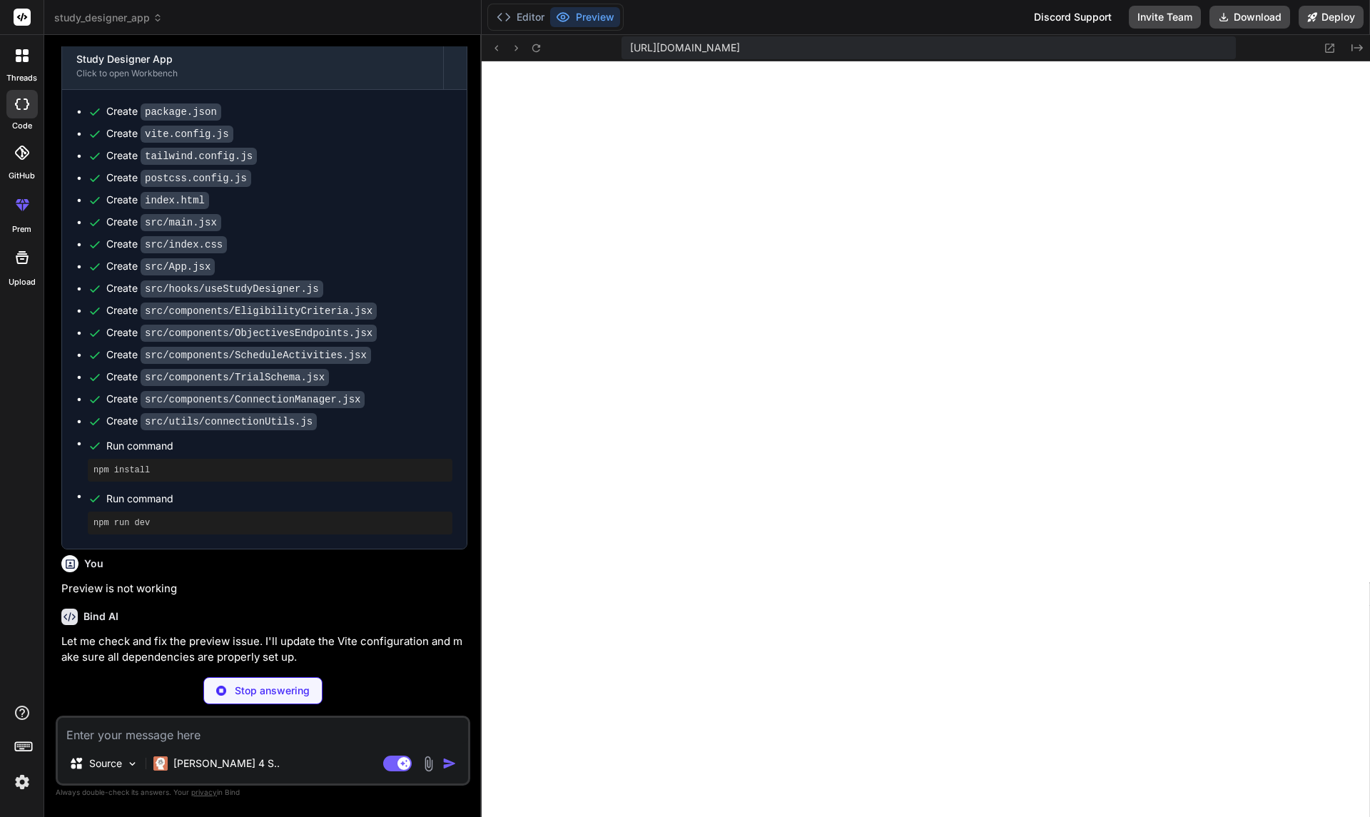
type textarea "x"
type textarea ""postcss": "^8.4.27", "tailwindcss": "^3.3.3", "vite": "^4.4.5" } }"
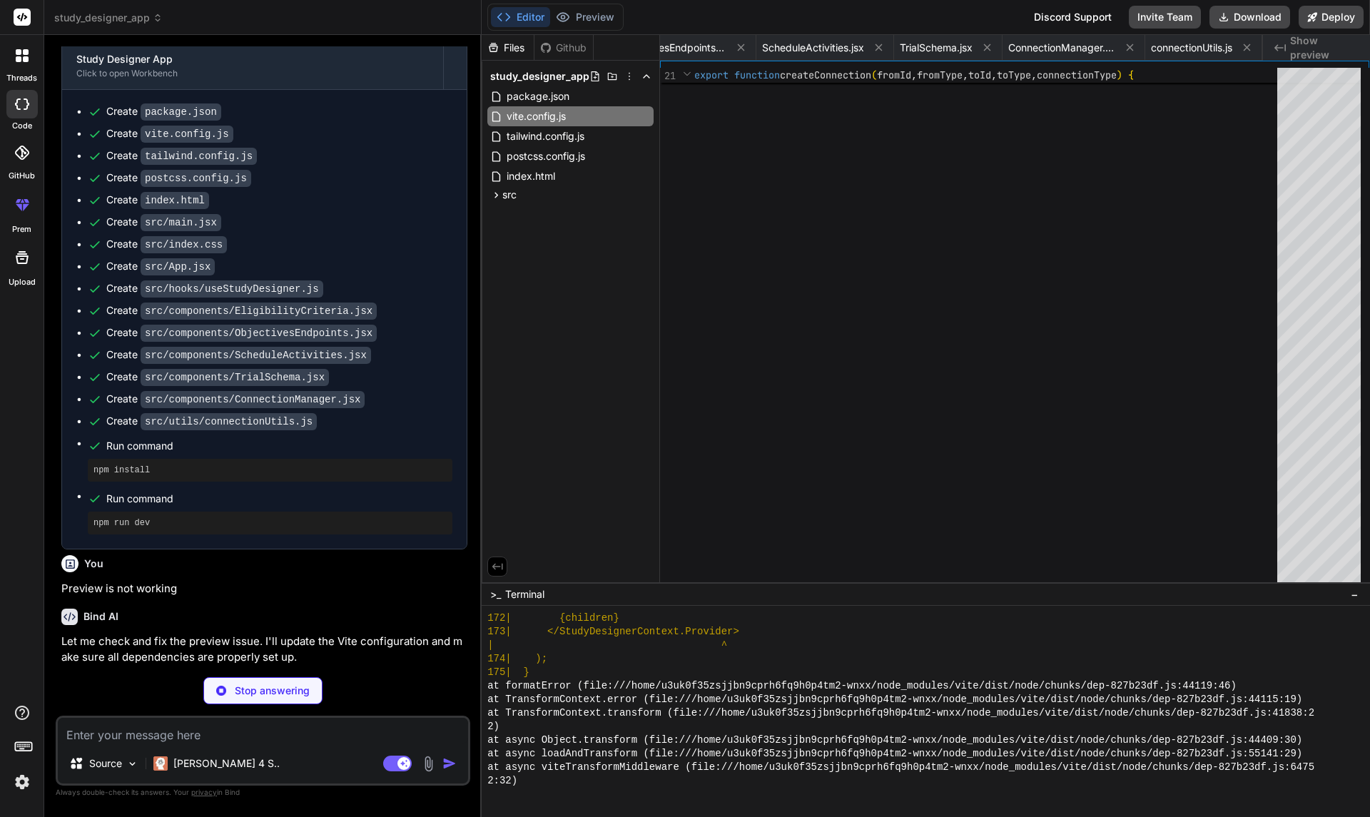
type textarea "x"
type textarea "export function useStudyDesigner() { const context = useContext(StudyDesignerCo…"
type textarea "x"
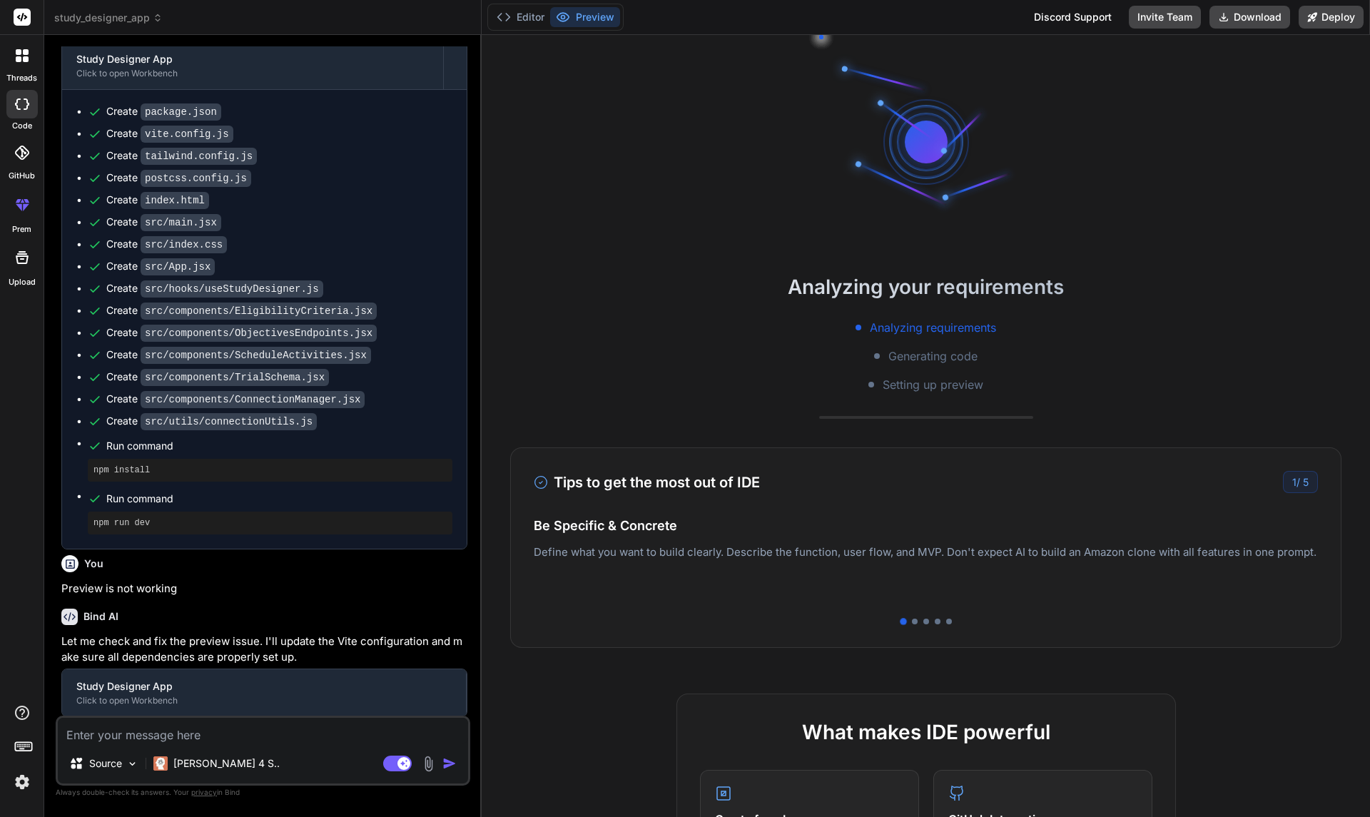
type textarea "x"
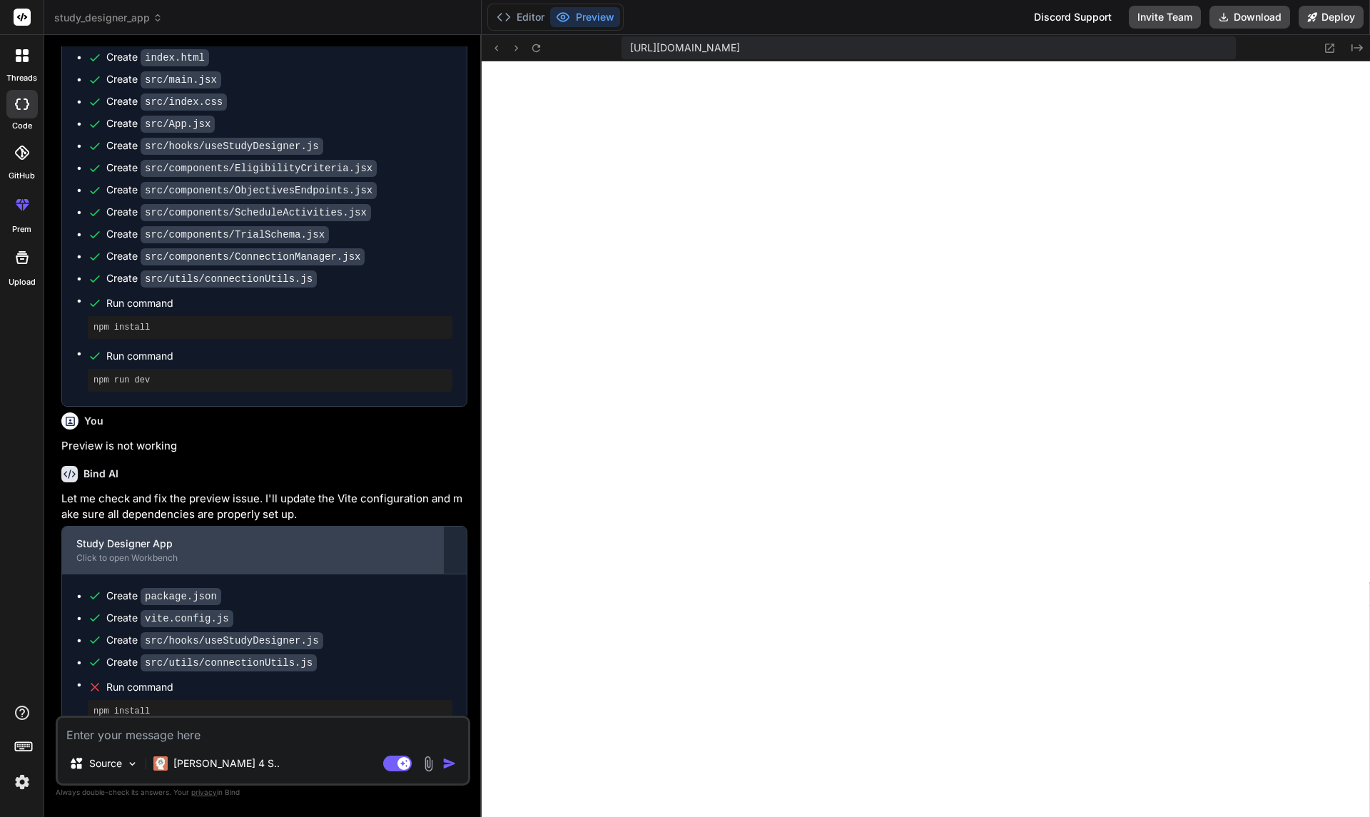
scroll to position [1142, 0]
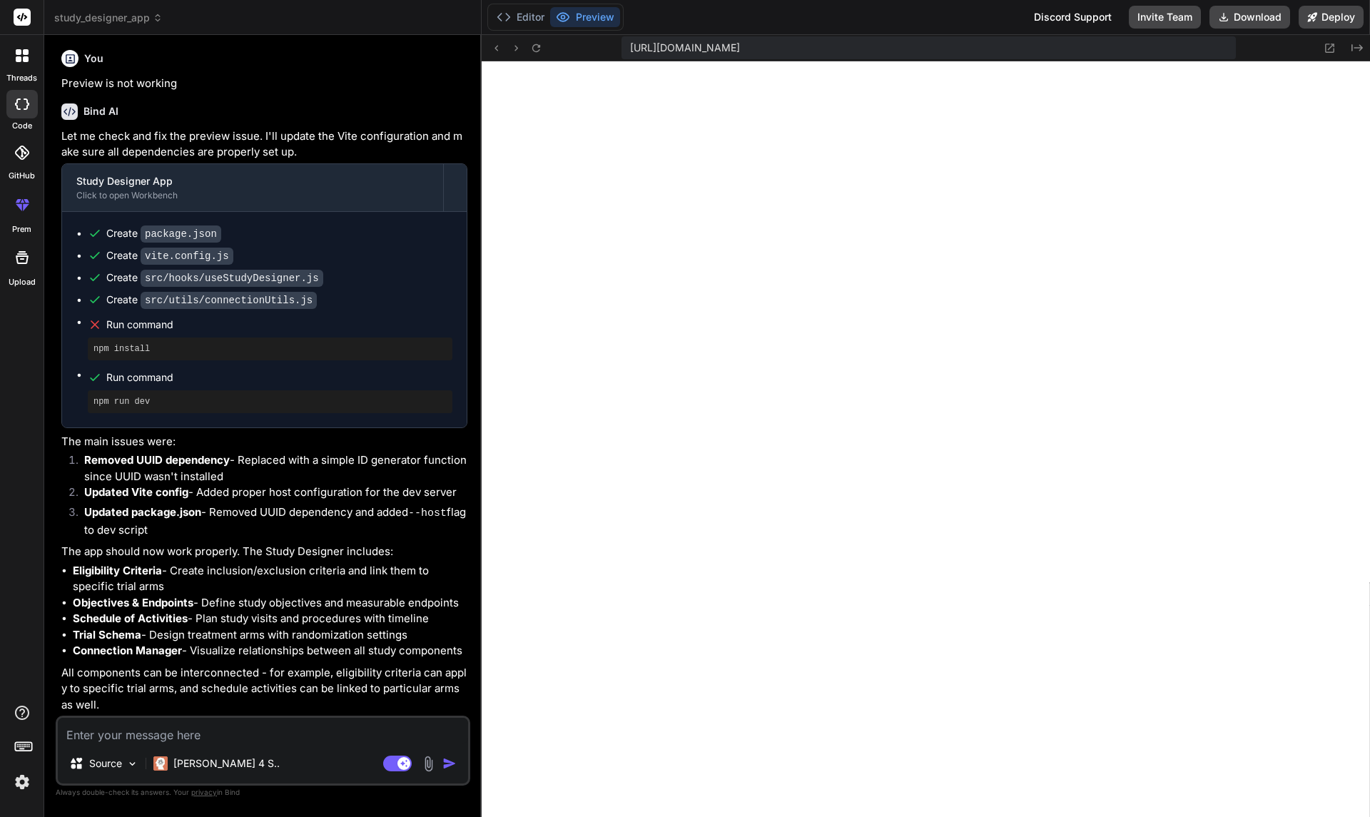
click at [588, 21] on button "Preview" at bounding box center [585, 17] width 70 height 20
click at [531, 49] on icon at bounding box center [536, 48] width 12 height 12
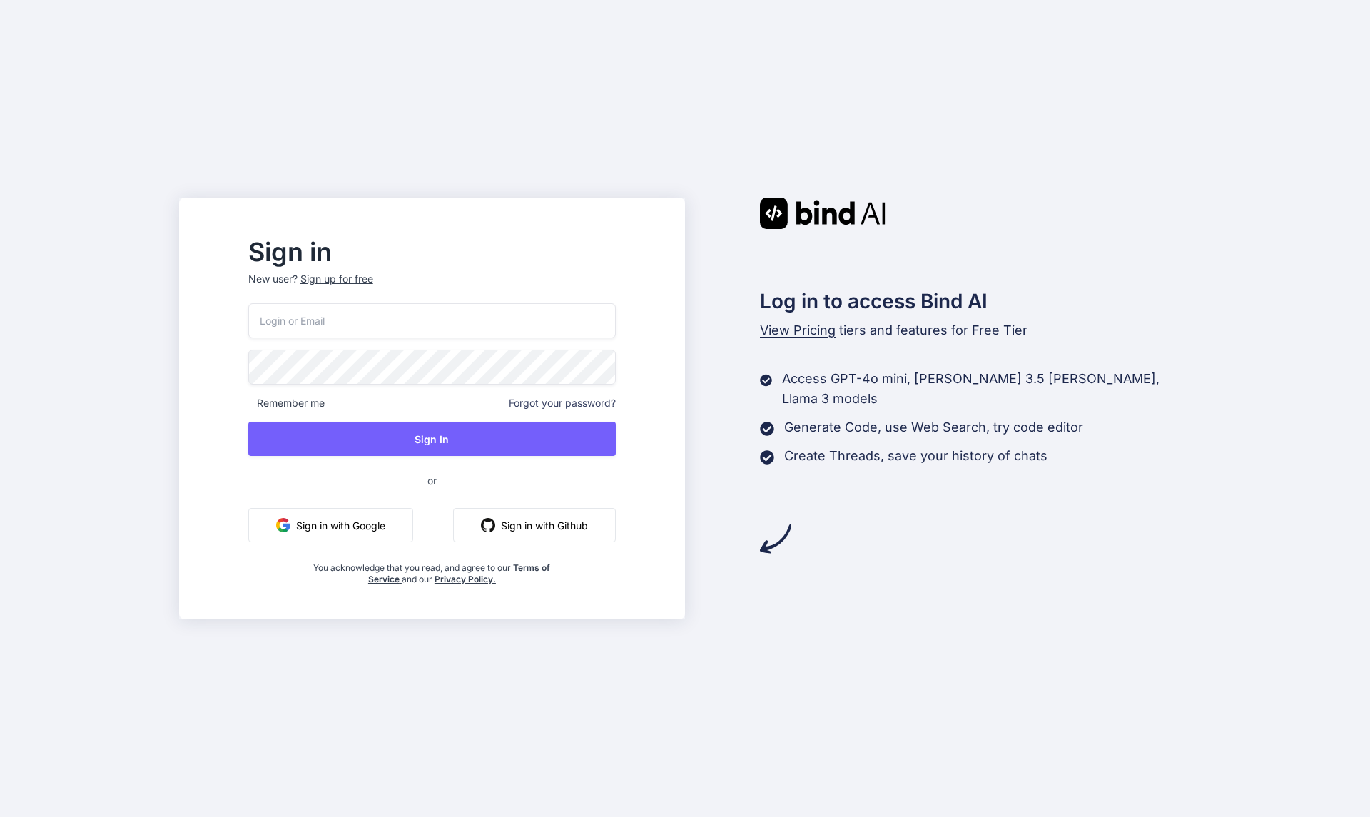
click at [430, 317] on input "email" at bounding box center [431, 320] width 367 height 35
click at [376, 529] on button "Sign in with Google" at bounding box center [330, 525] width 165 height 34
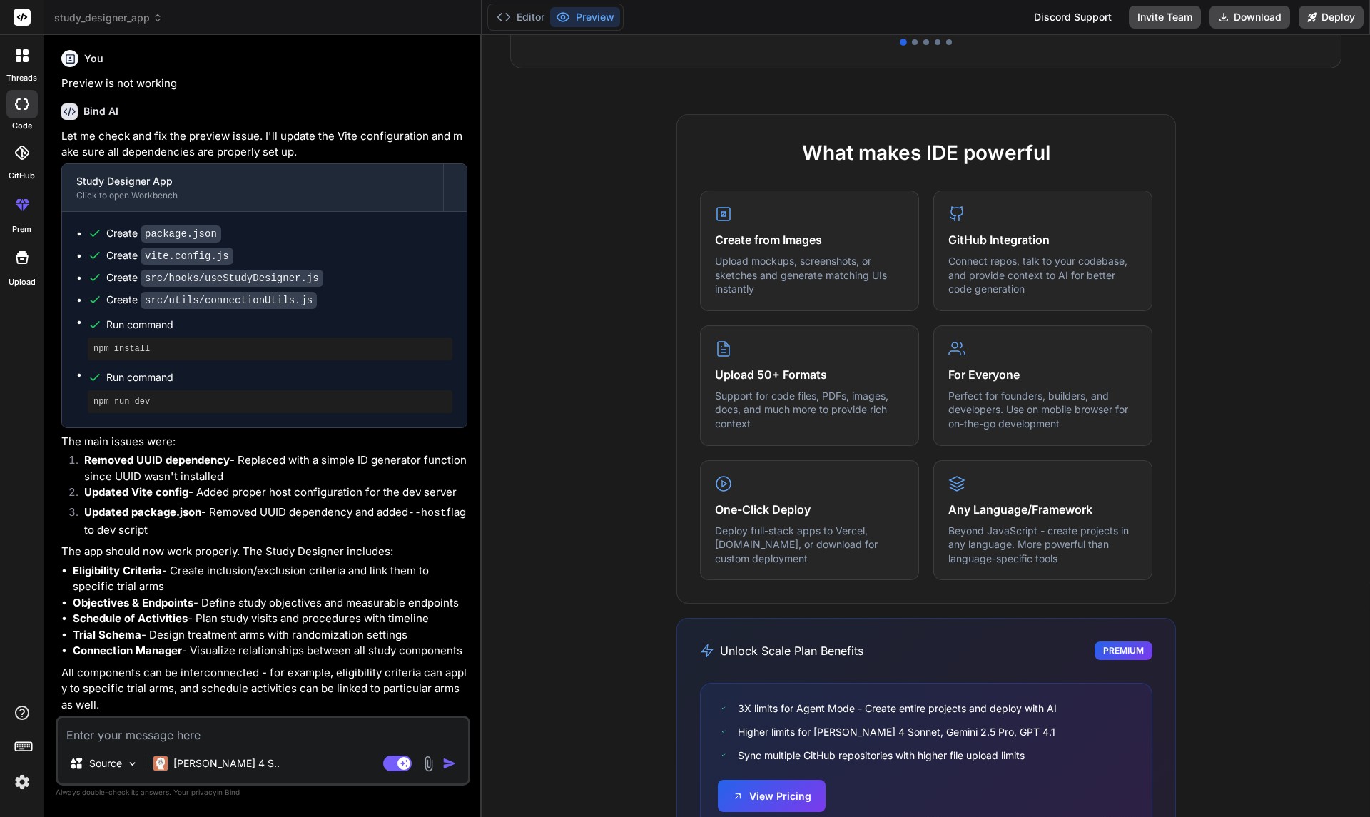
scroll to position [642, 0]
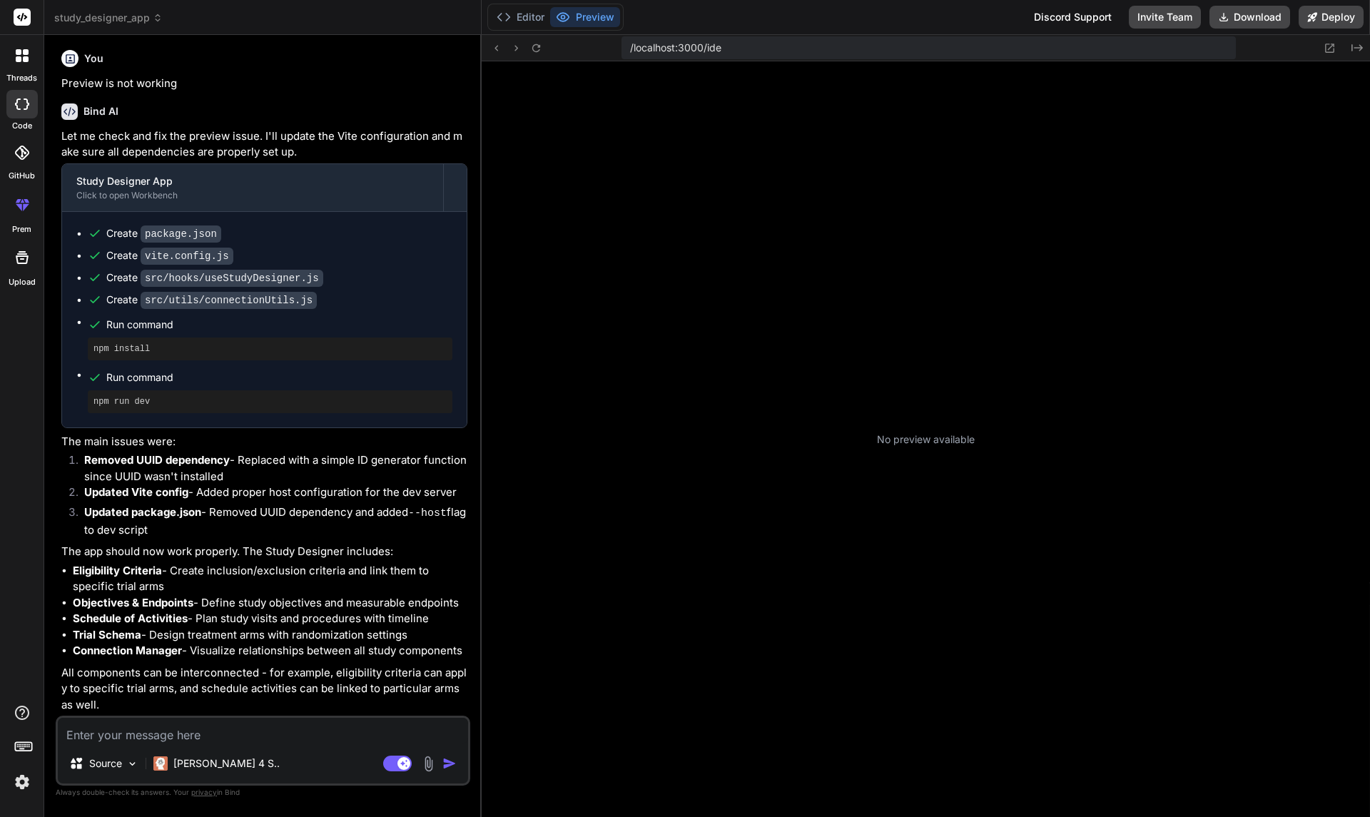
type textarea "x"
